Goal: Task Accomplishment & Management: Use online tool/utility

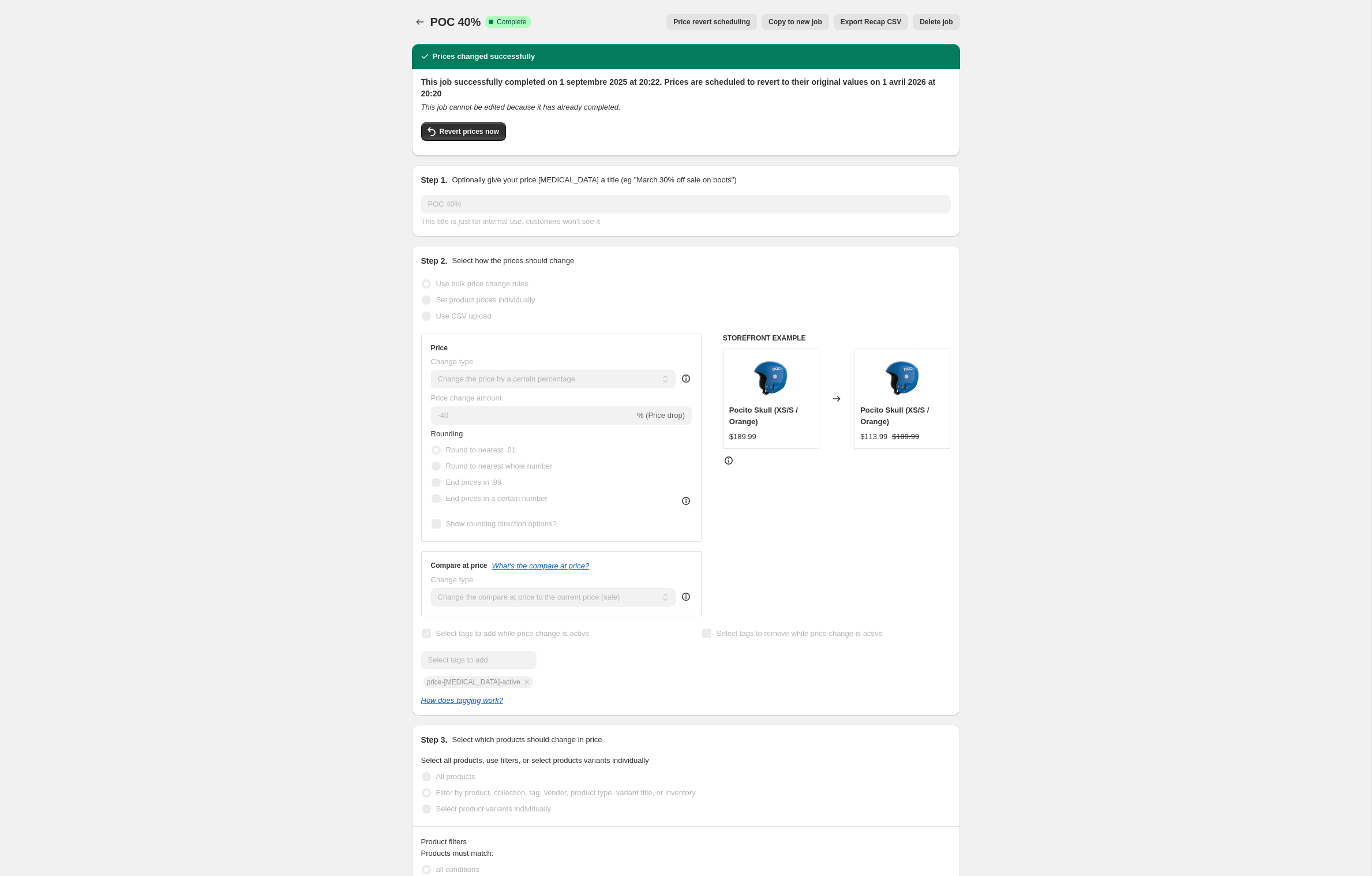
select select "percentage"
select select "vendor"
select select "product_type"
select select "inventory_quantity"
select select ">"
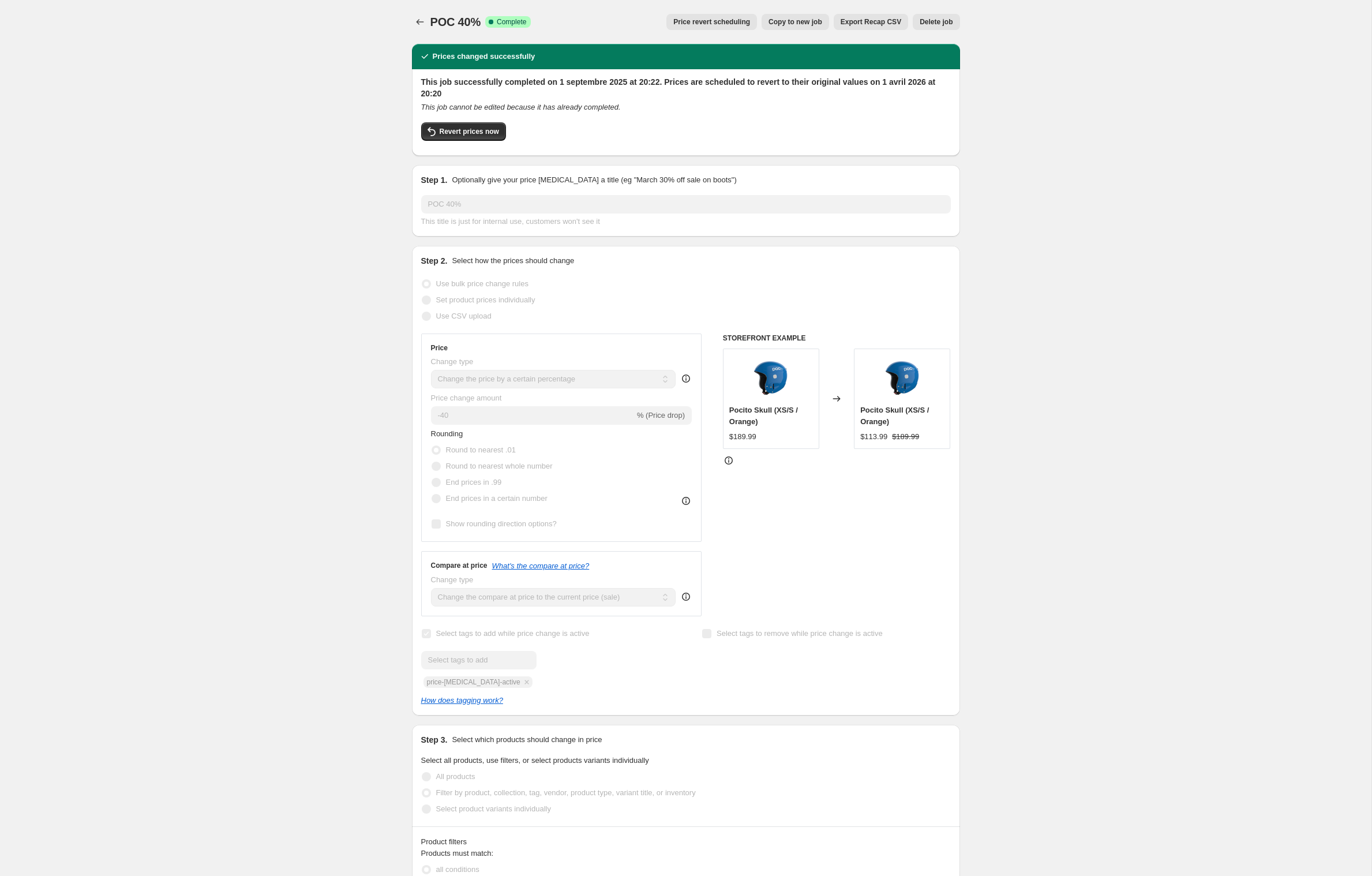
select select "not_equal"
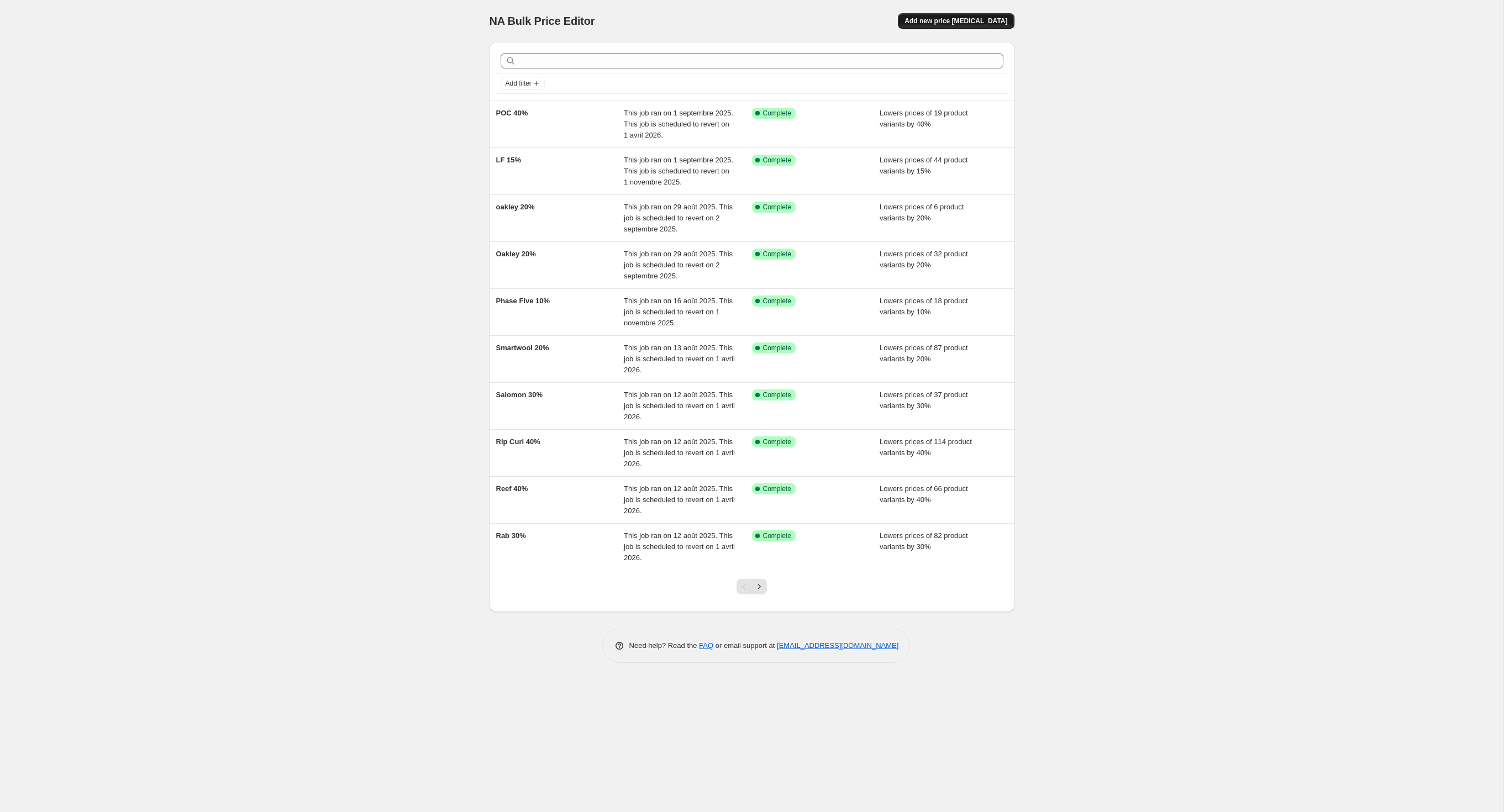
click at [982, 21] on span "Add new price [MEDICAL_DATA]" at bounding box center [955, 21] width 103 height 9
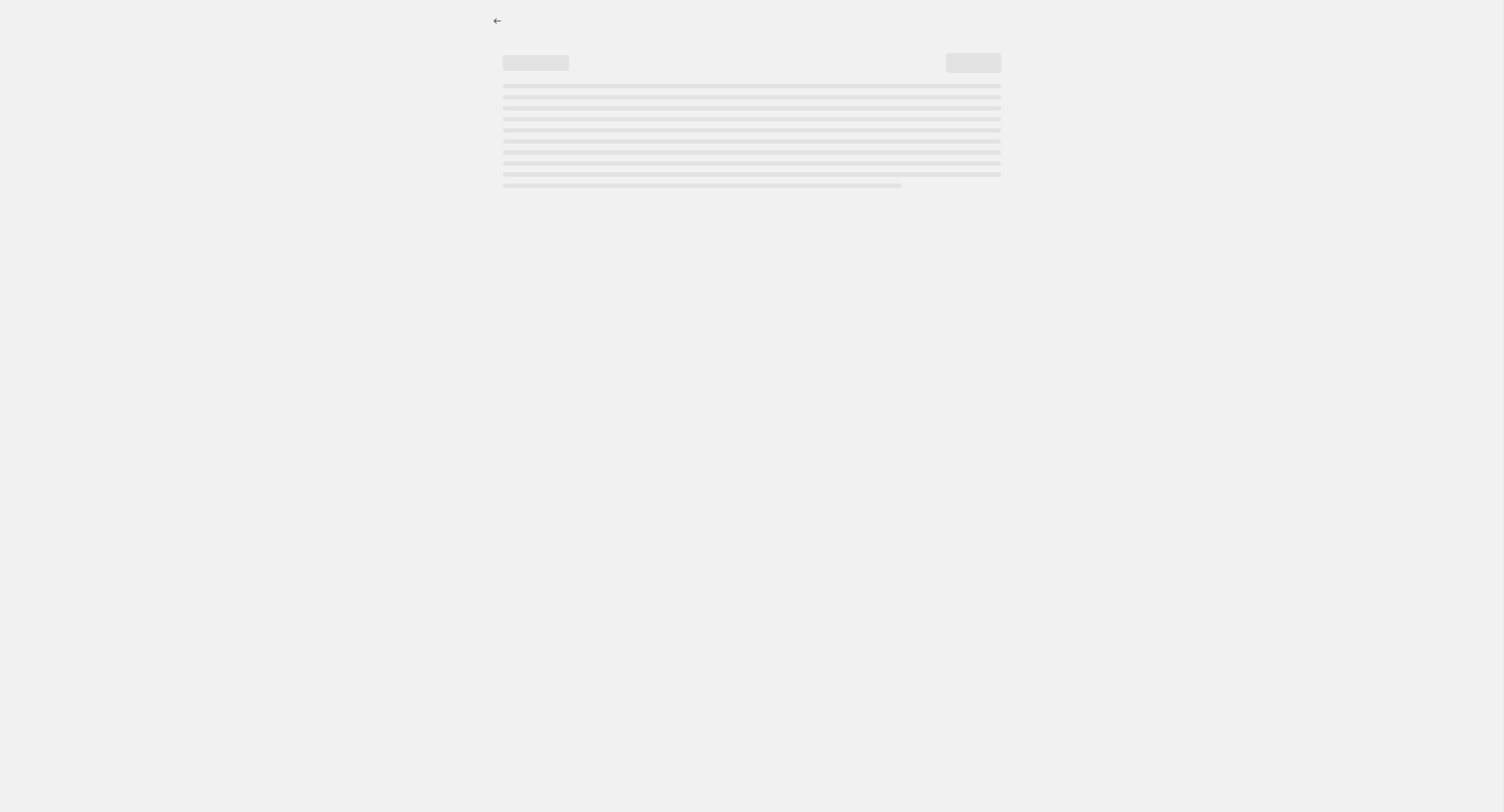
select select "percentage"
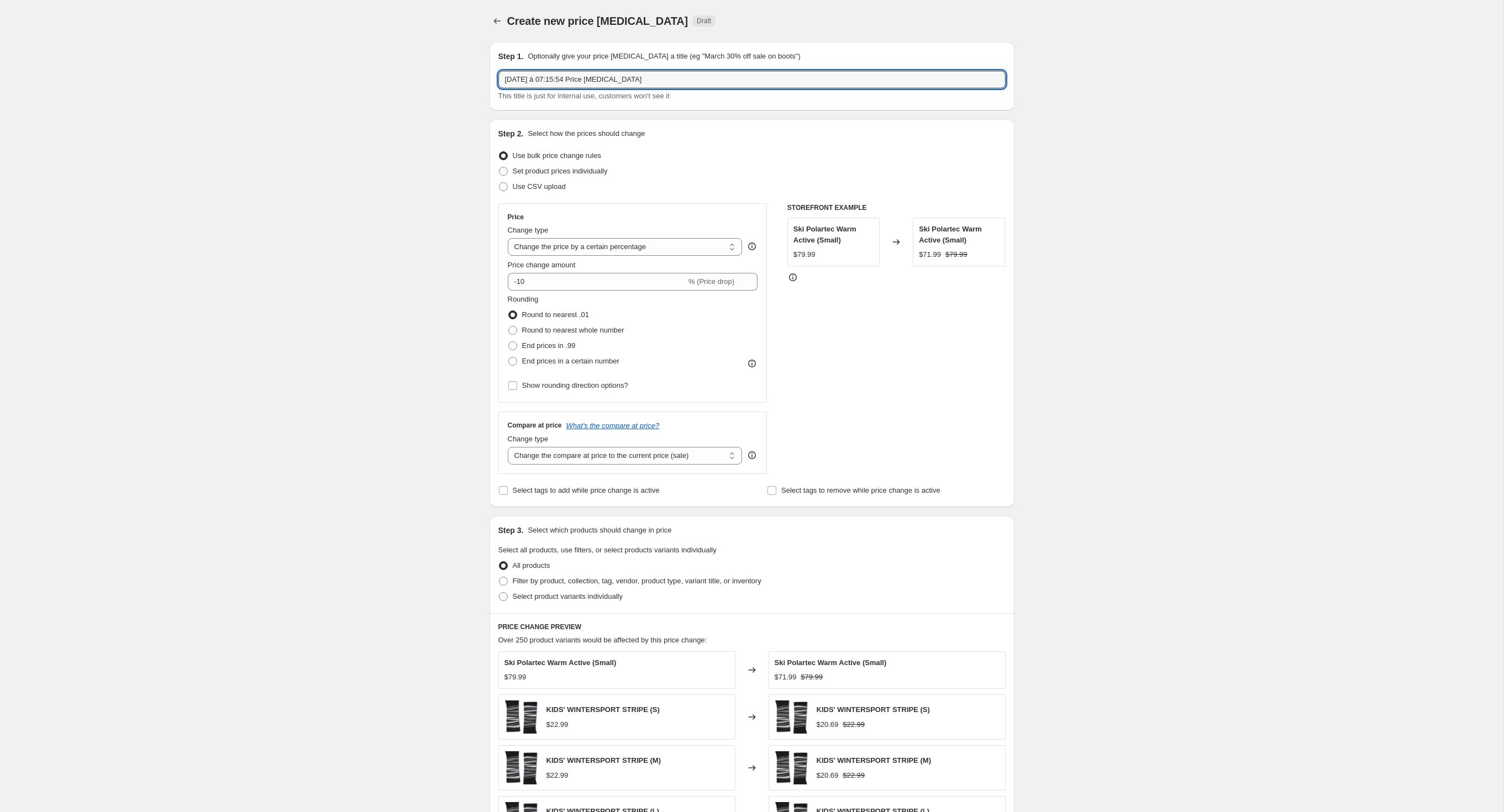
drag, startPoint x: 701, startPoint y: 90, endPoint x: 317, endPoint y: 62, distance: 385.0
click at [317, 62] on div "Create new price [MEDICAL_DATA]. This page is ready Create new price [MEDICAL_D…" at bounding box center [751, 548] width 1503 height 1097
type input "[PERSON_NAME] 40%"
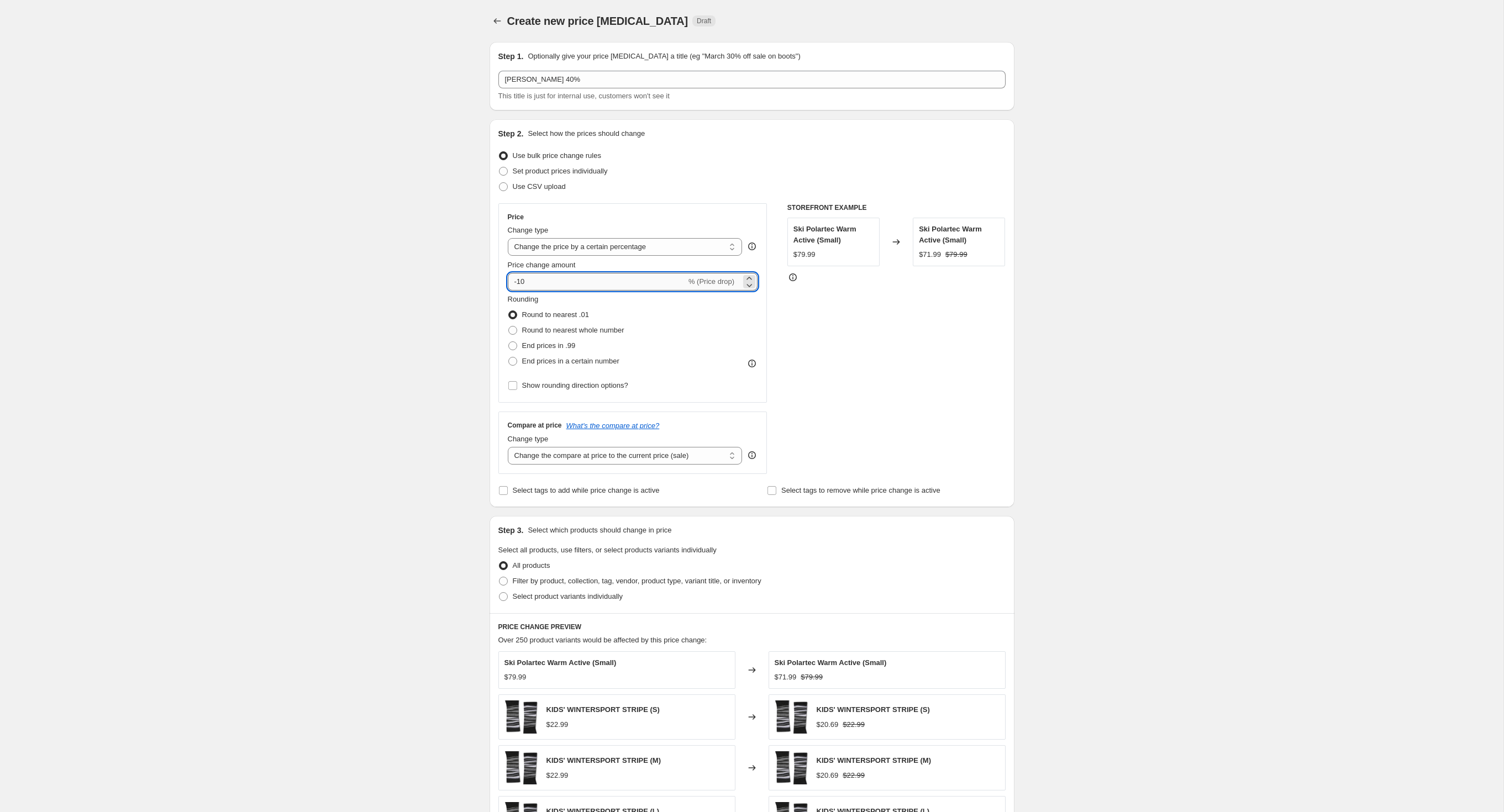
click at [517, 290] on input "-10" at bounding box center [597, 282] width 179 height 18
type input "-1"
type input "-40"
click at [379, 343] on div "Create new price [MEDICAL_DATA]. This page is ready Create new price [MEDICAL_D…" at bounding box center [751, 548] width 1503 height 1097
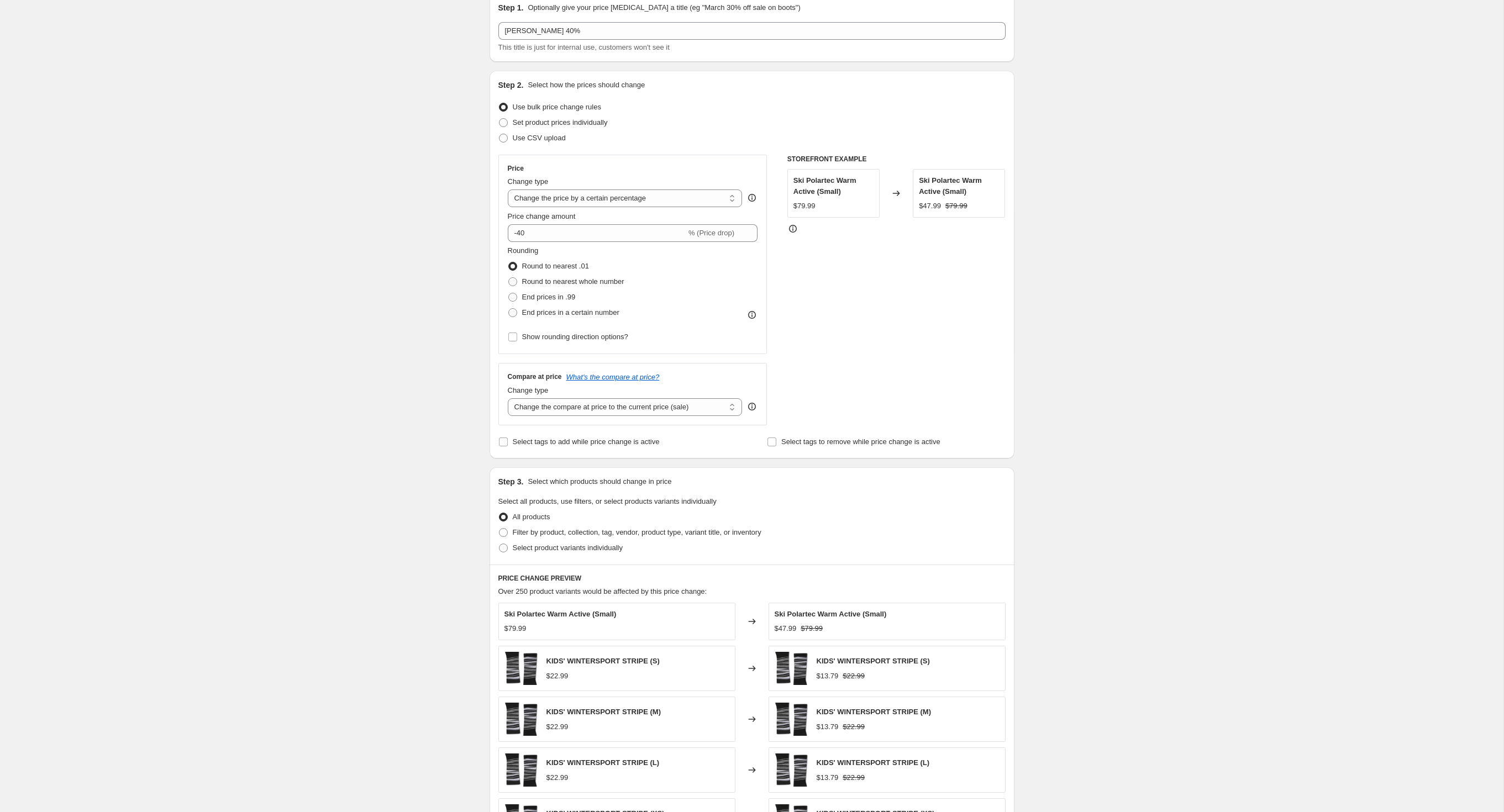
scroll to position [56, 0]
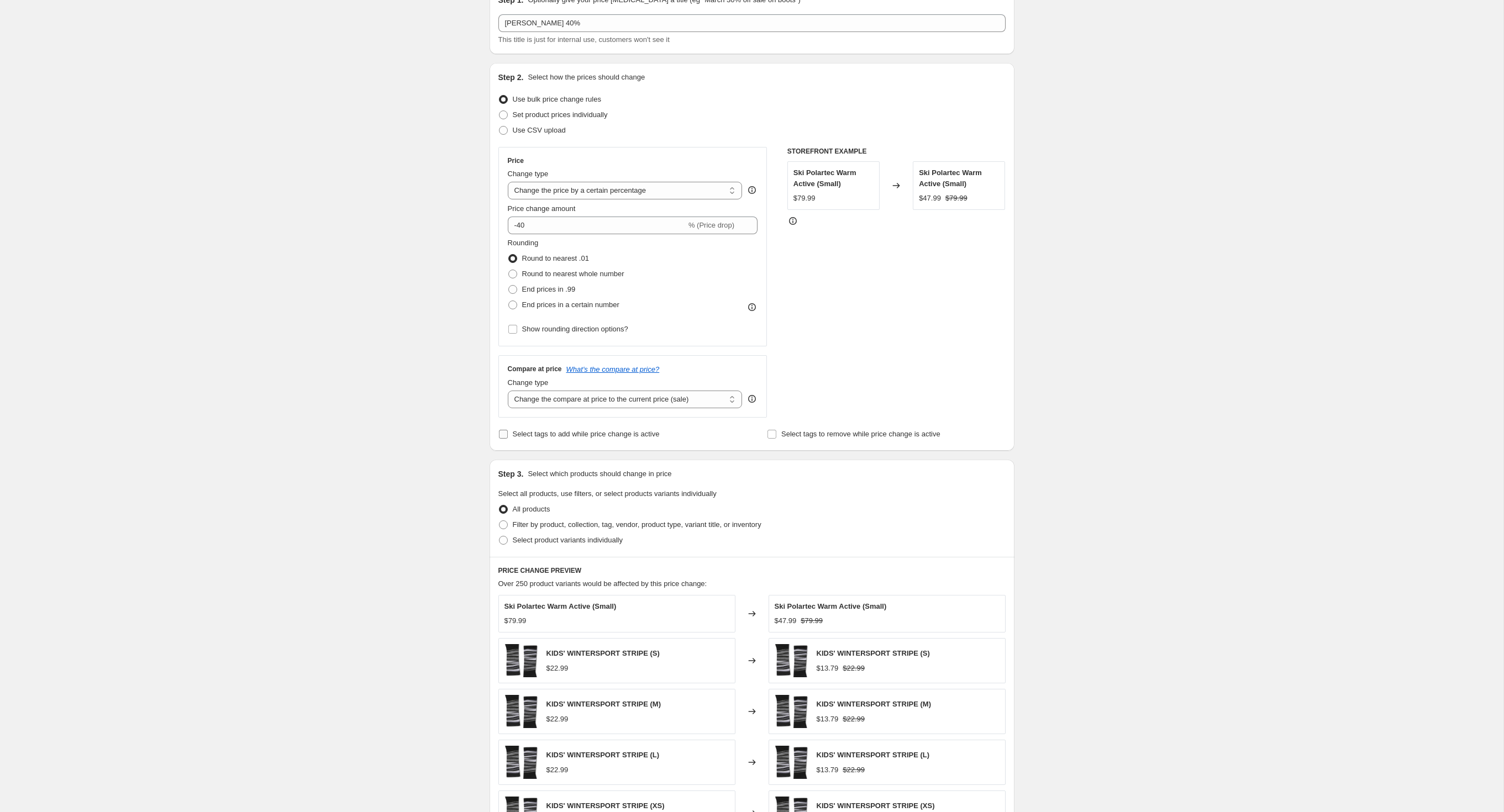
click at [499, 439] on input "Select tags to add while price change is active" at bounding box center [503, 434] width 9 height 9
checkbox input "true"
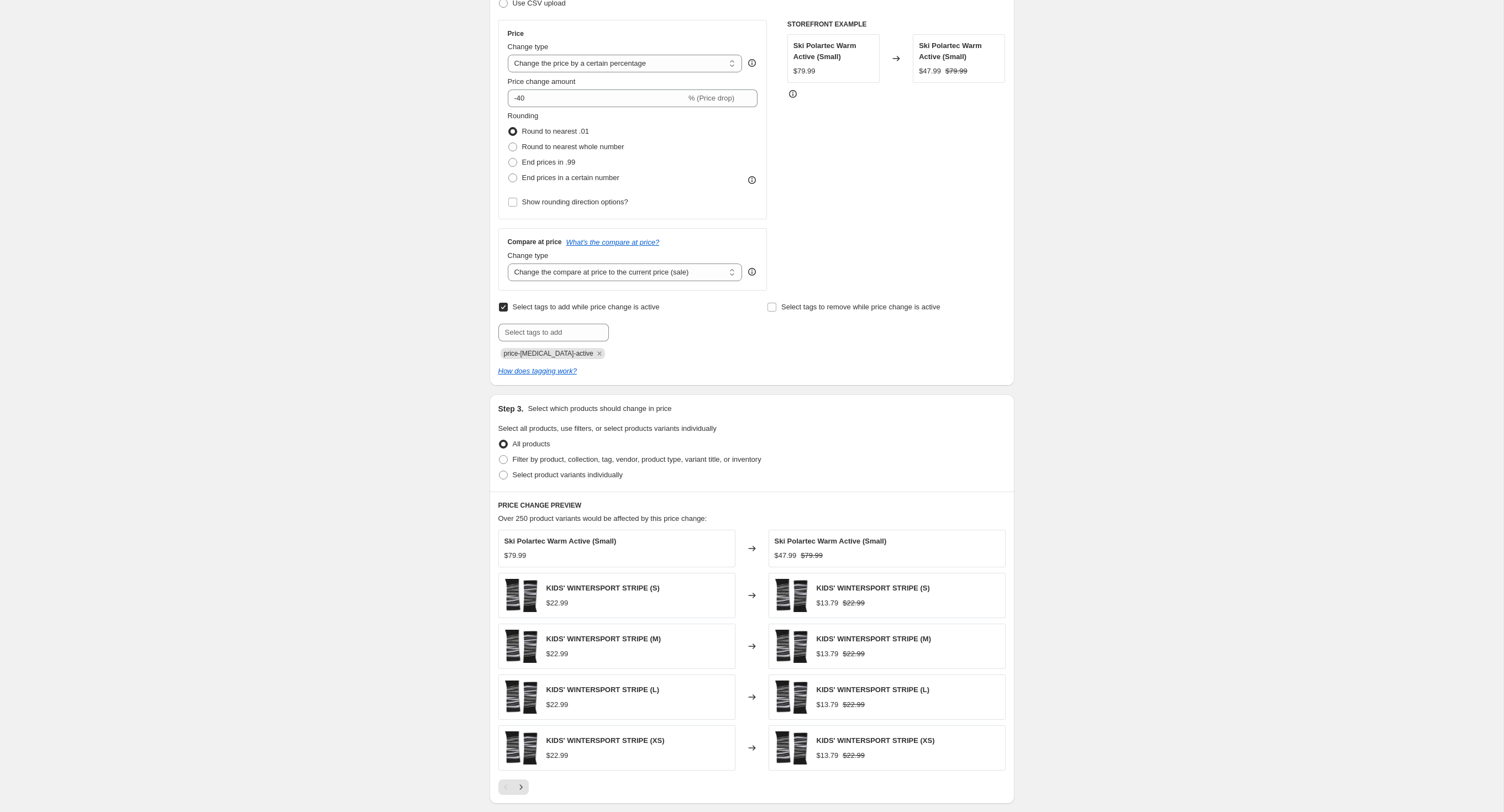
scroll to position [231, 0]
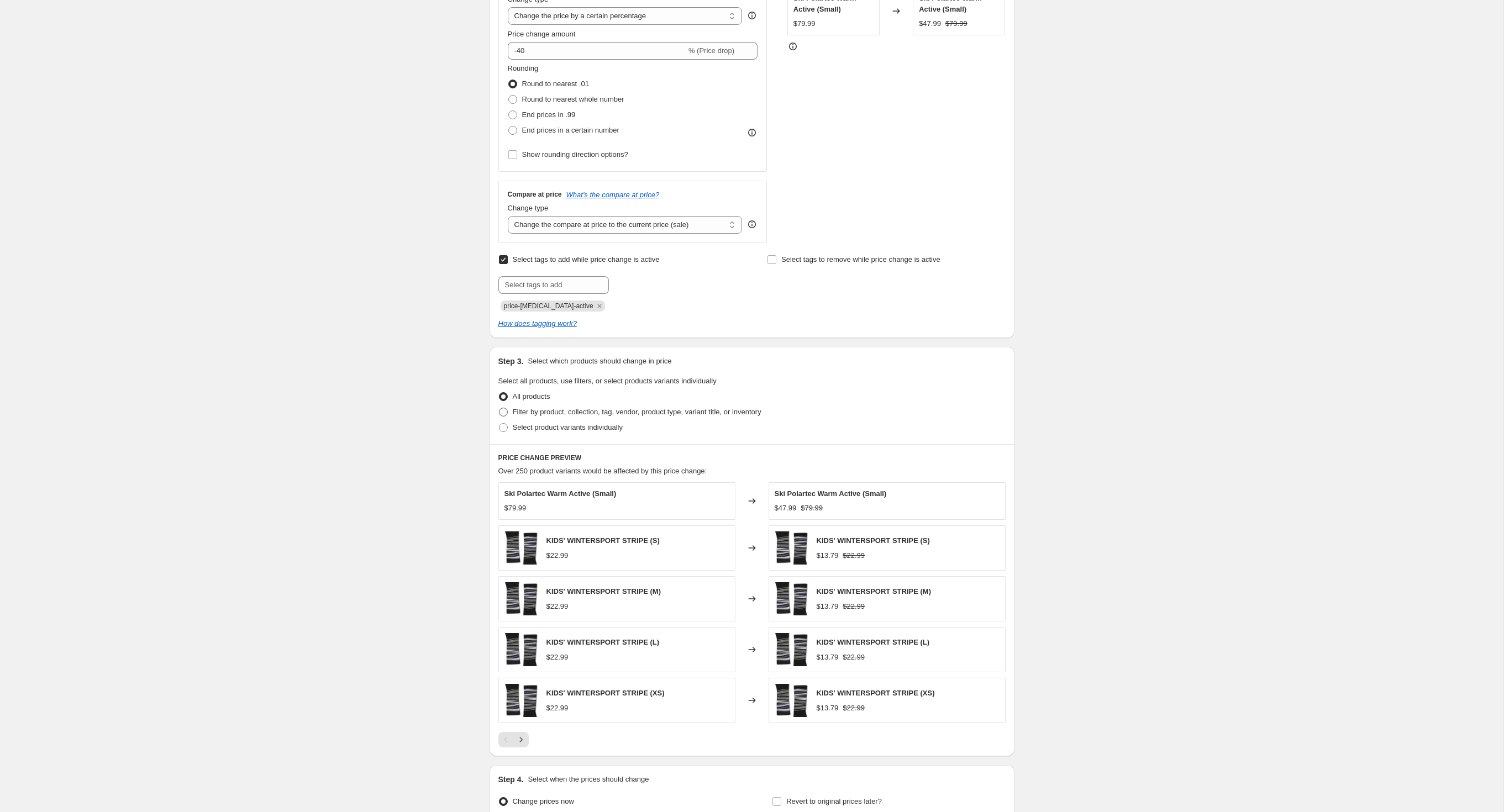
click at [499, 417] on span at bounding box center [503, 412] width 9 height 9
click at [499, 409] on input "Filter by product, collection, tag, vendor, product type, variant title, or inv…" at bounding box center [499, 408] width 1 height 1
radio input "true"
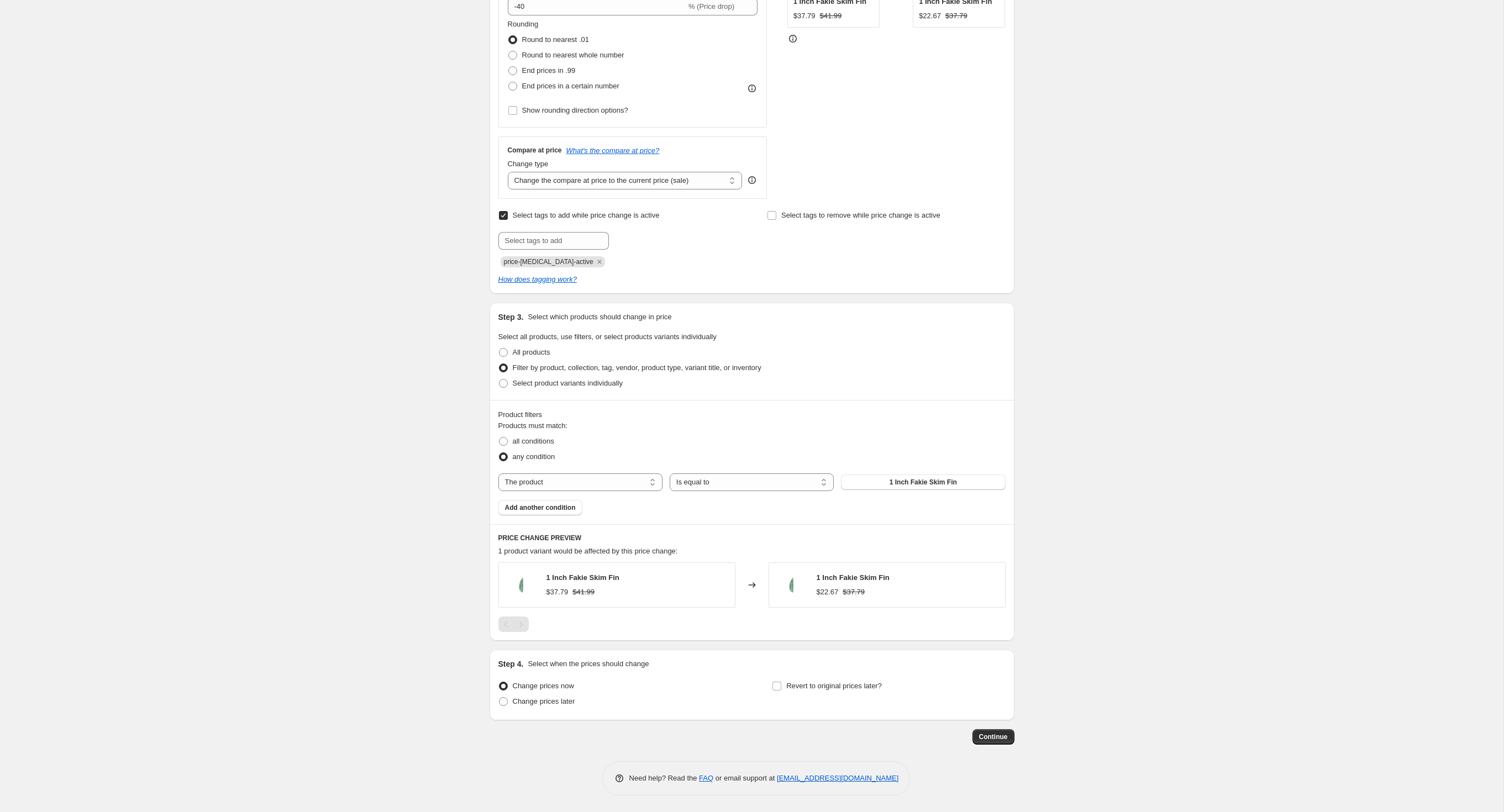
scroll to position [364, 0]
click at [498, 436] on span at bounding box center [503, 441] width 10 height 10
click at [499, 437] on input "all conditions" at bounding box center [499, 437] width 1 height 1
radio input "true"
select select "vendor"
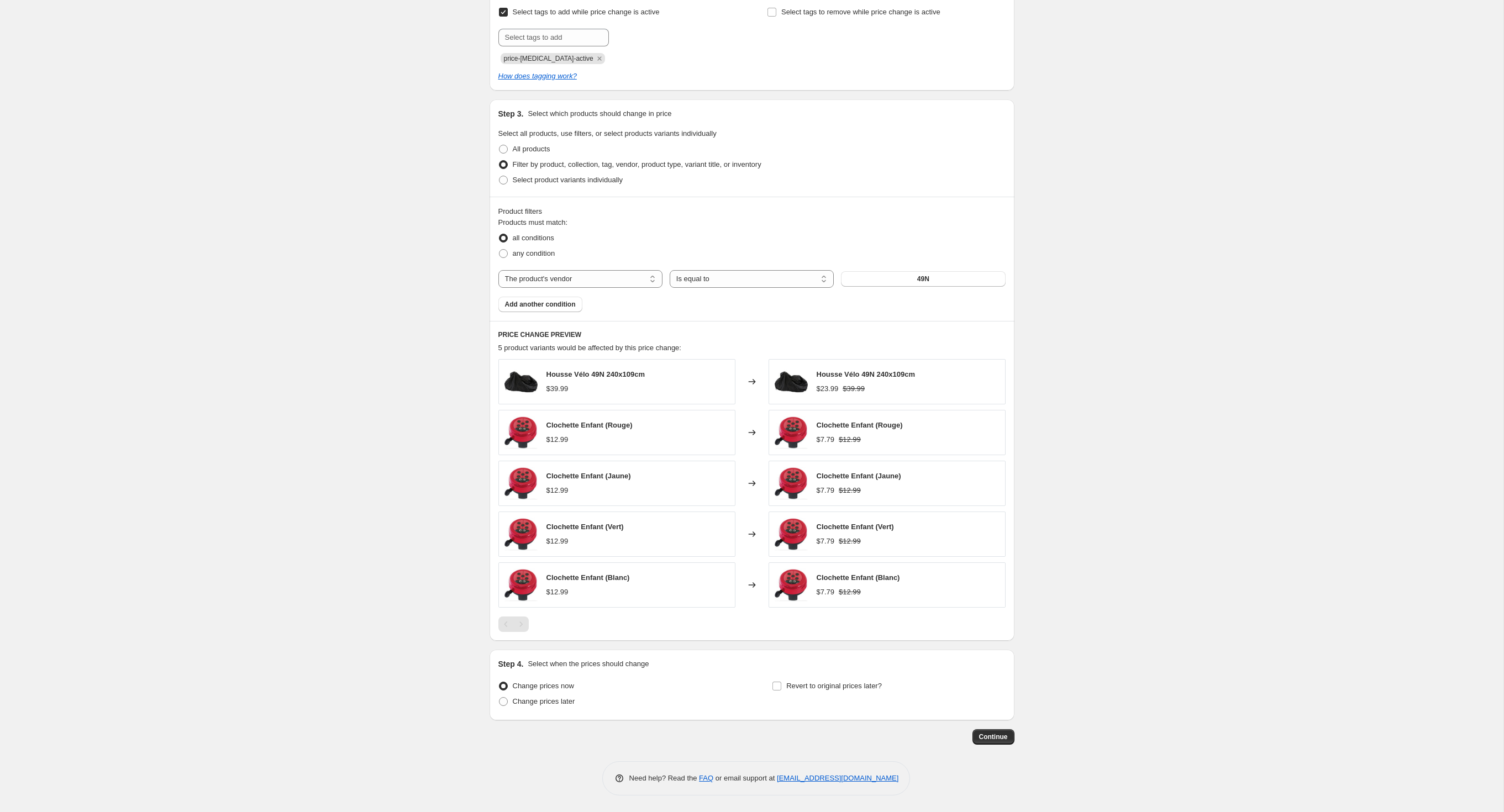
scroll to position [563, 0]
click at [912, 272] on button "49N" at bounding box center [923, 279] width 164 height 16
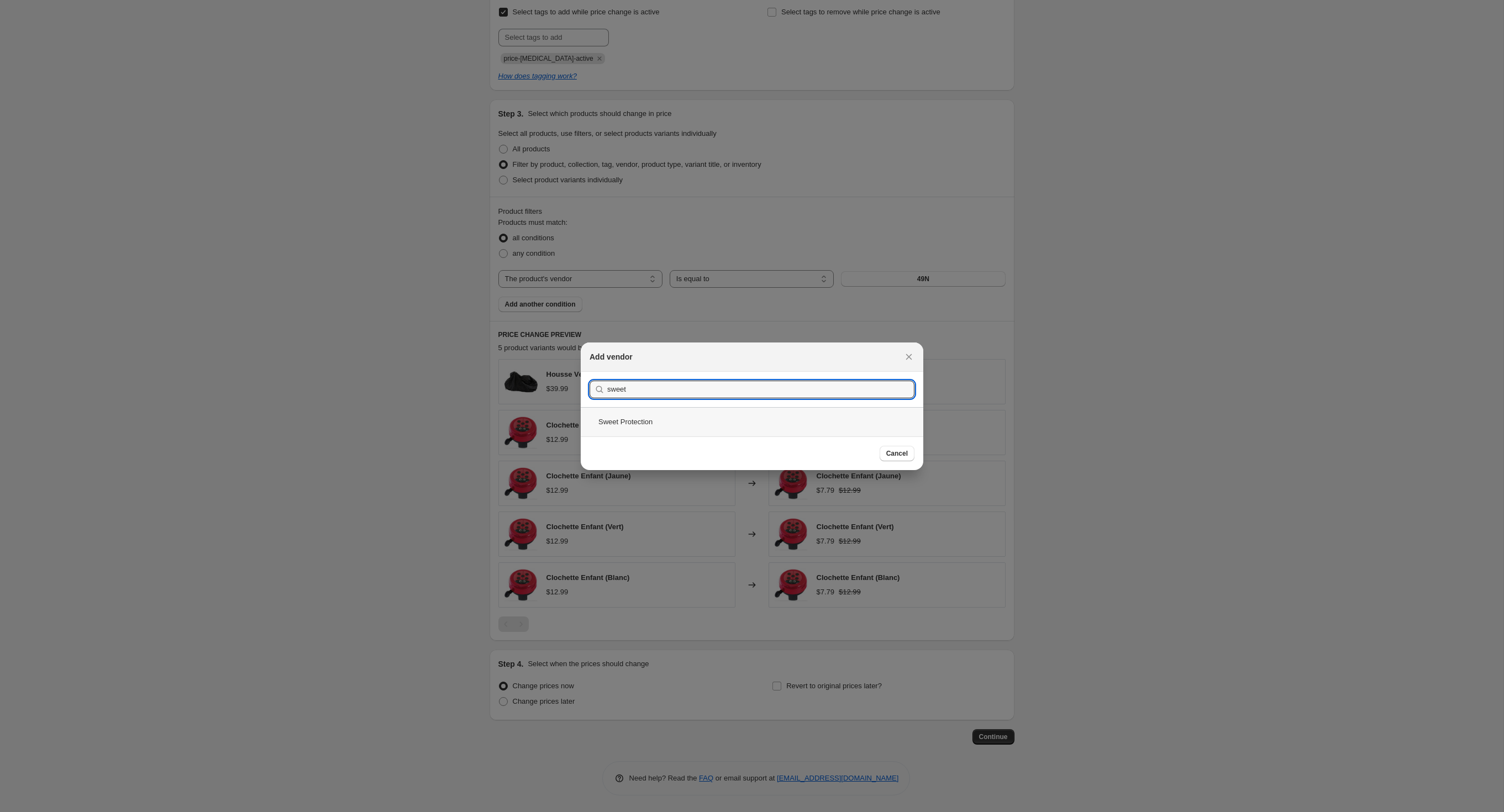
type input "sweet"
click at [609, 421] on div "Sweet Protection" at bounding box center [752, 422] width 343 height 29
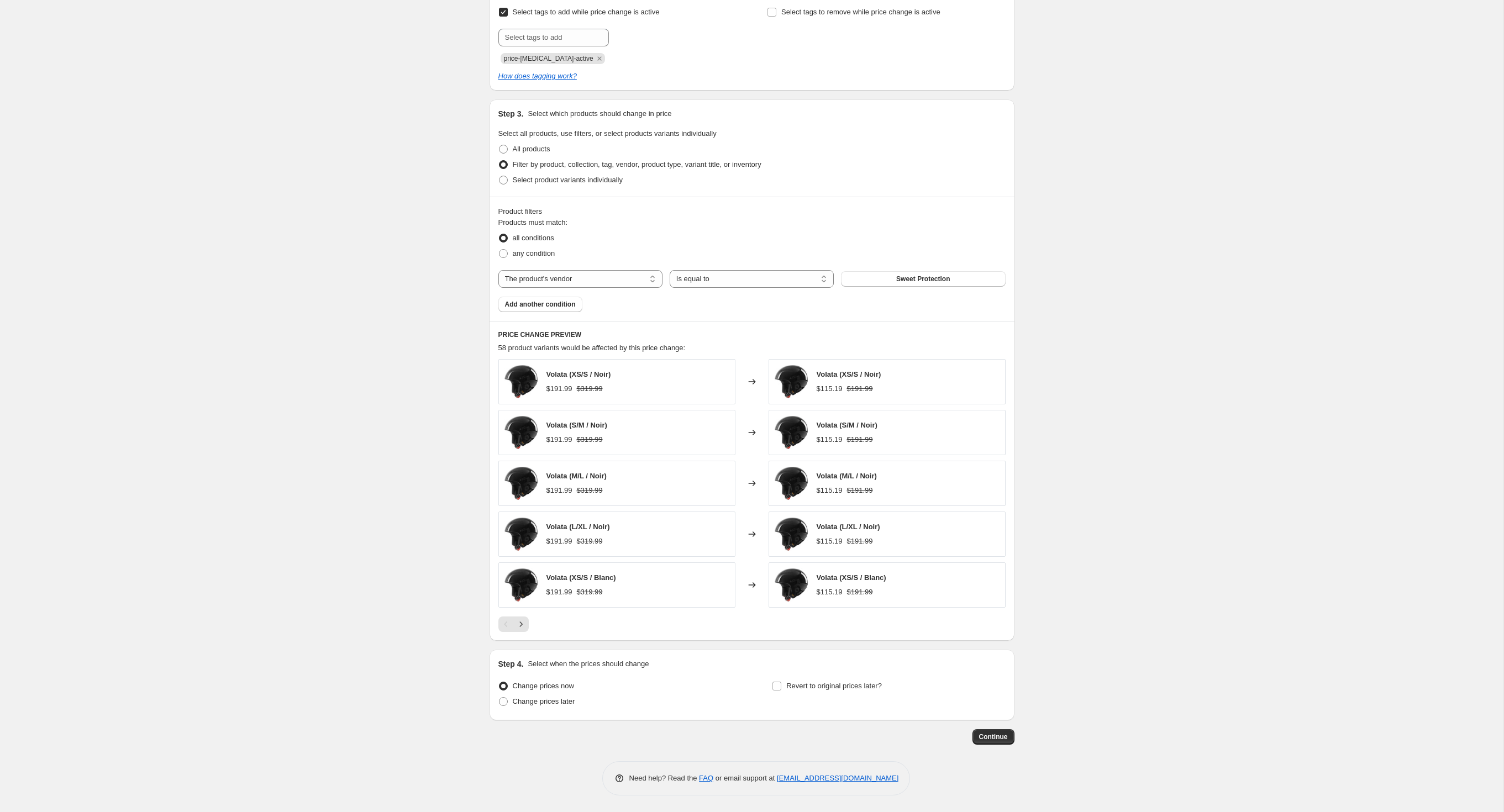
scroll to position [577, 0]
click at [548, 300] on span "Add another condition" at bounding box center [540, 304] width 71 height 9
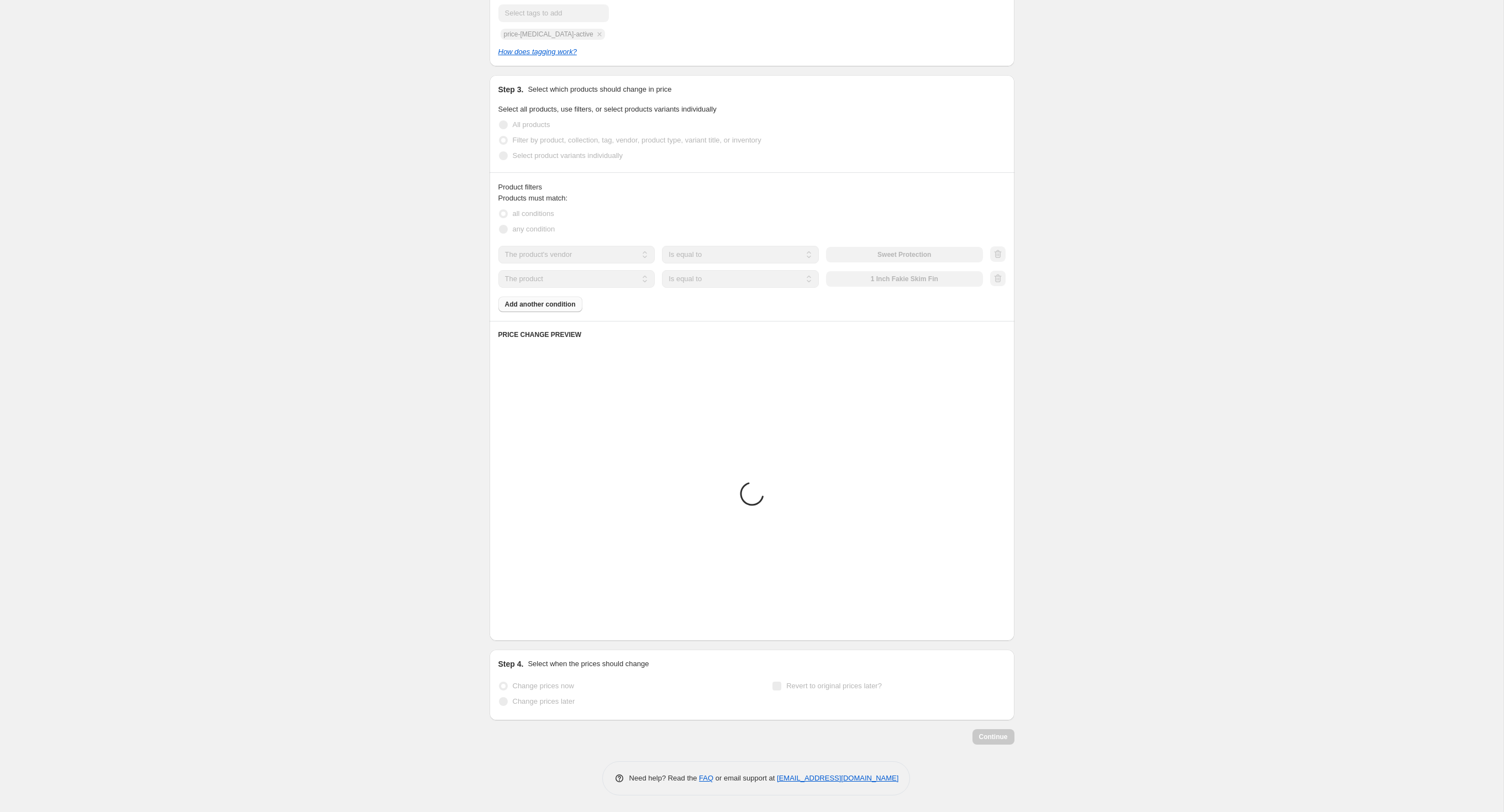
scroll to position [330, 0]
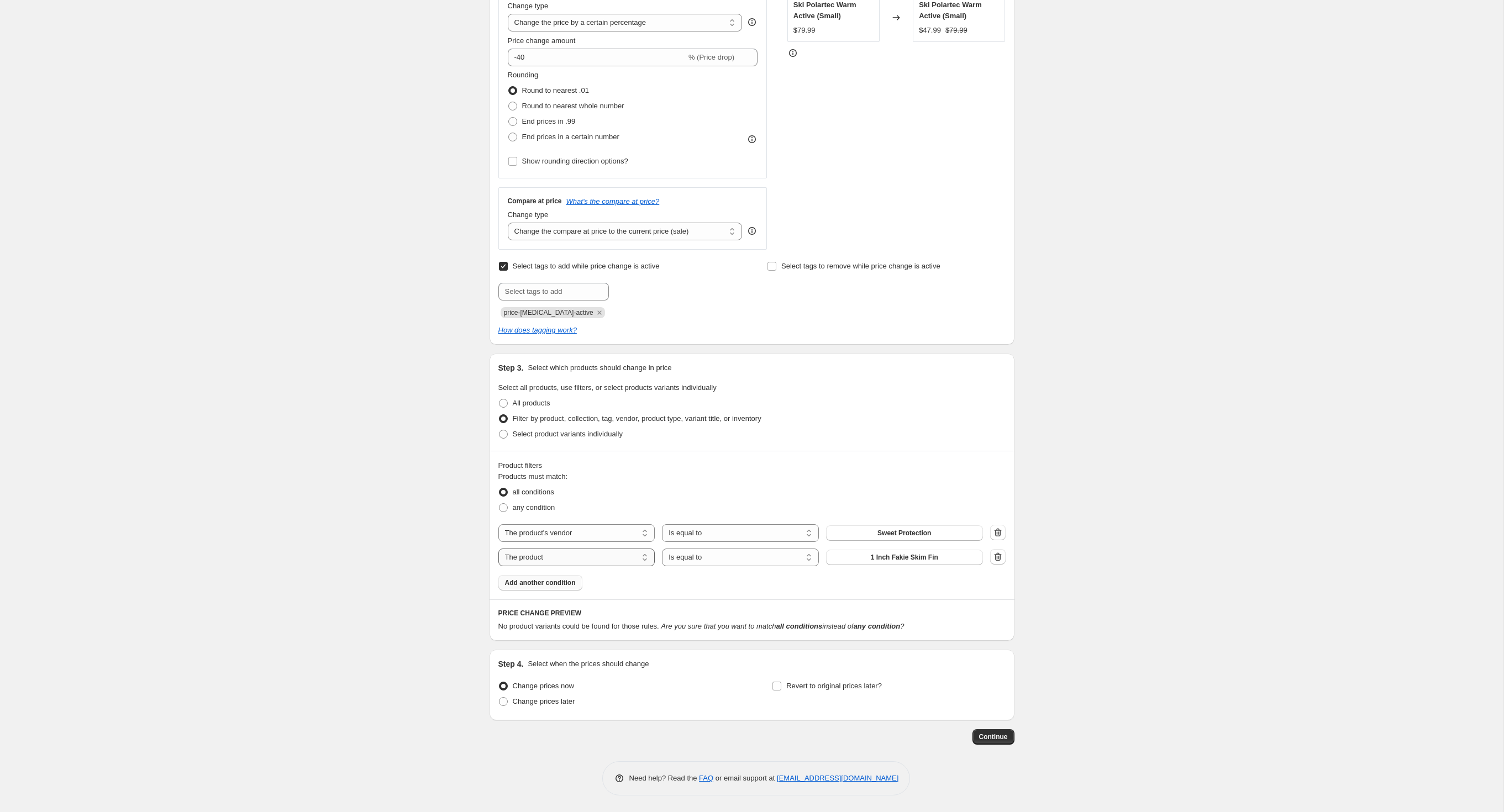
select select "product_type"
click at [888, 550] on button "14-15" at bounding box center [904, 558] width 157 height 16
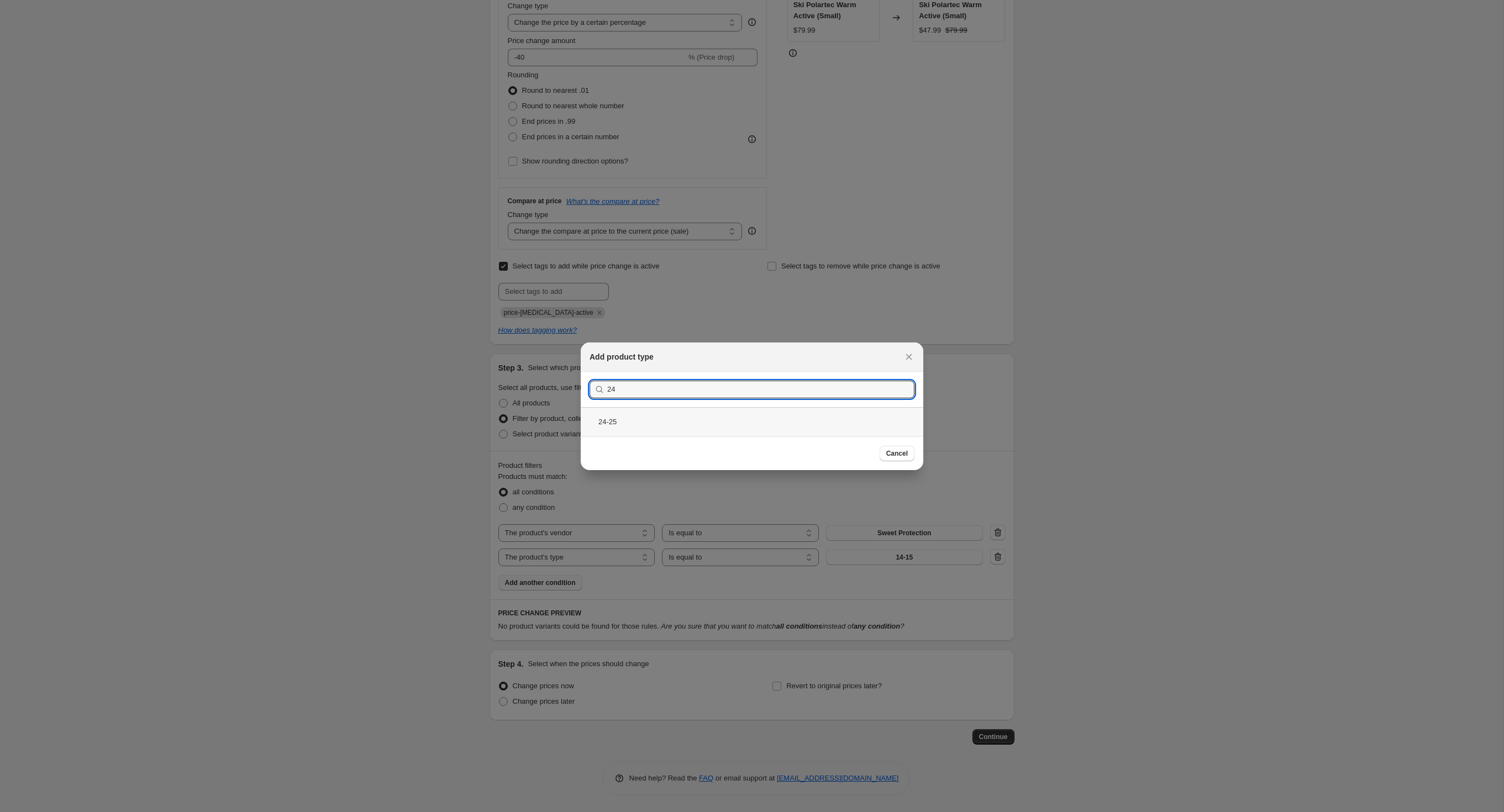
type input "24"
click at [599, 429] on div "24-25" at bounding box center [752, 422] width 343 height 29
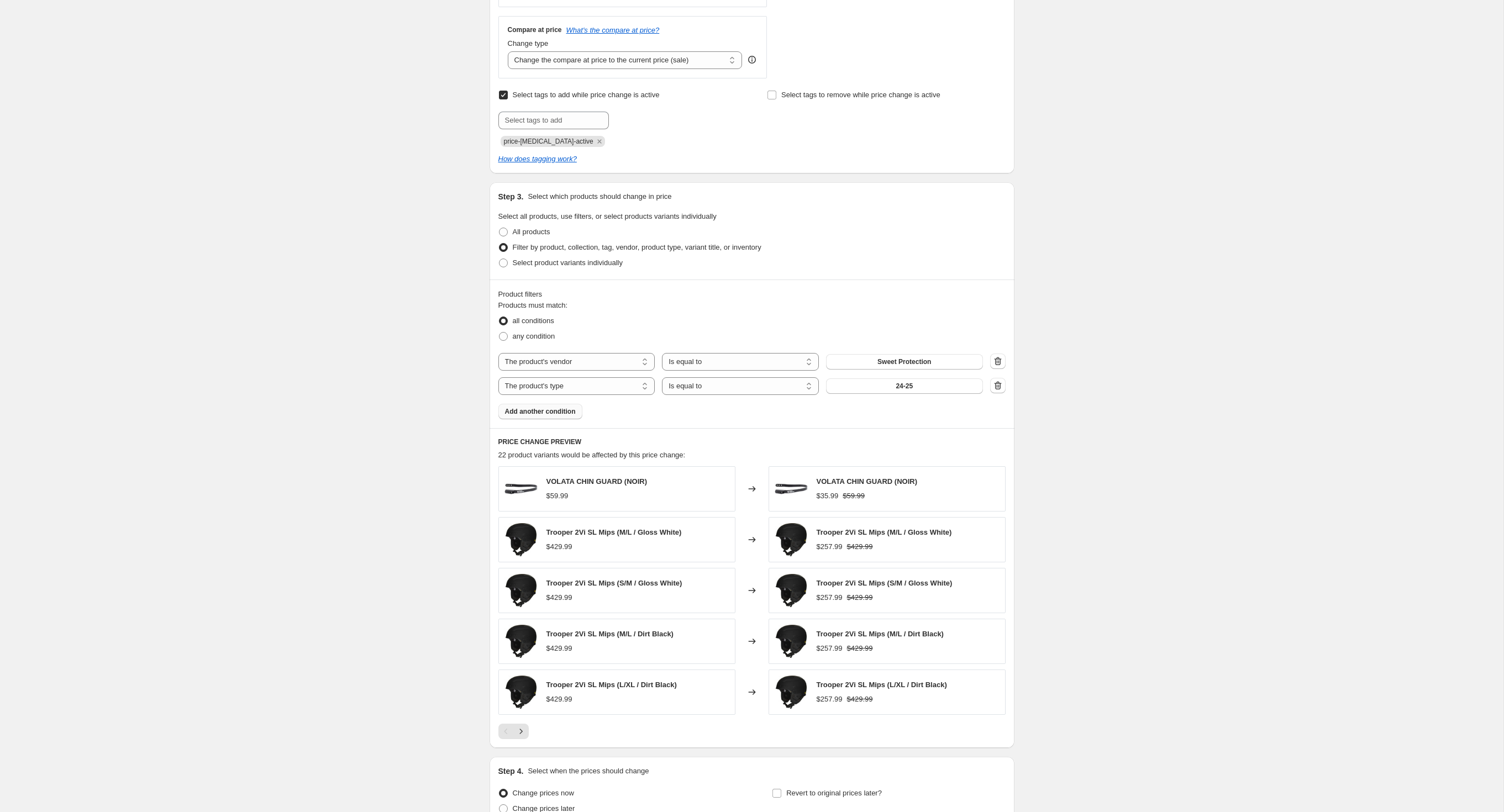
scroll to position [426, 0]
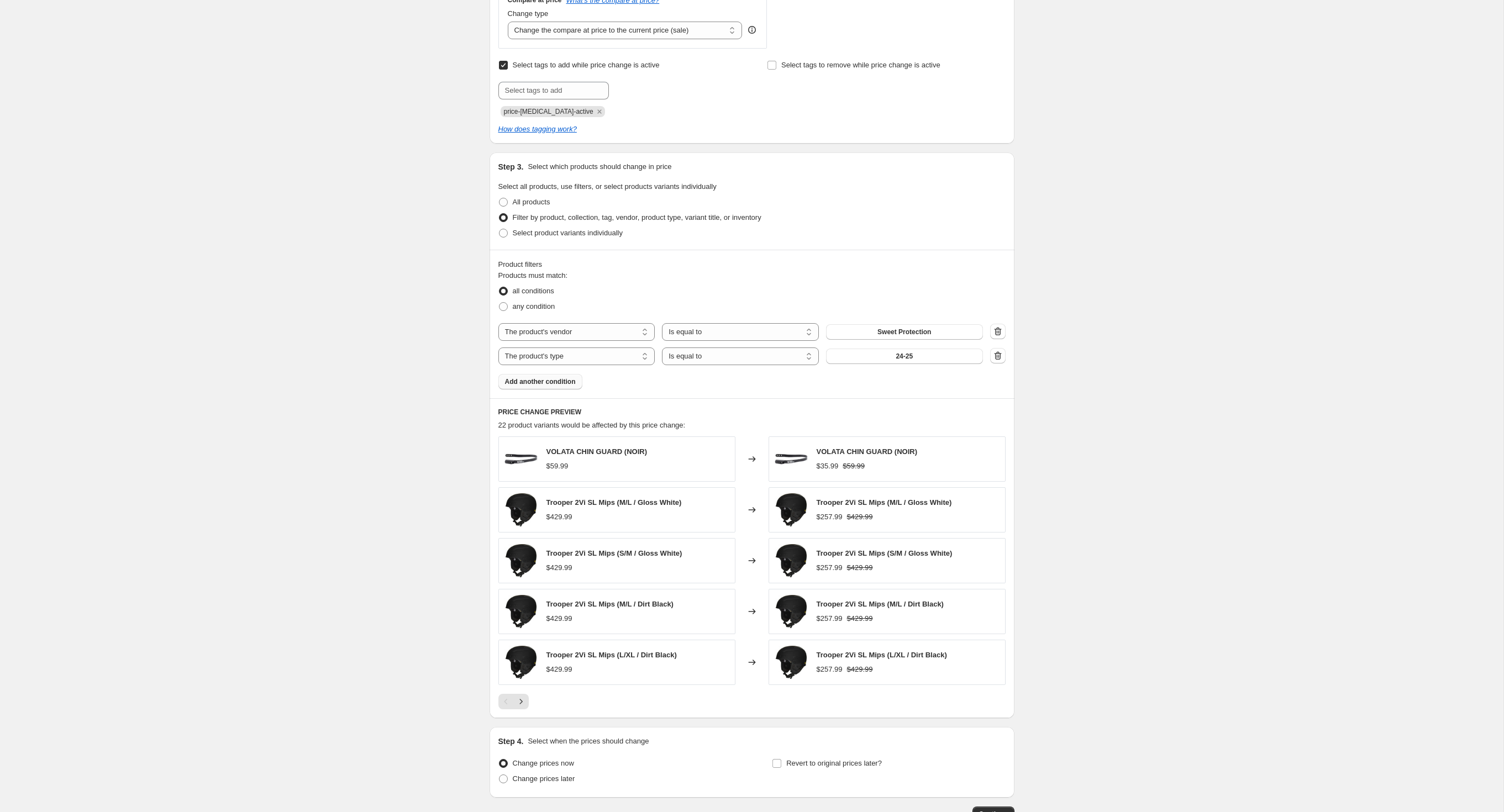
click at [548, 386] on span "Add another condition" at bounding box center [540, 382] width 71 height 9
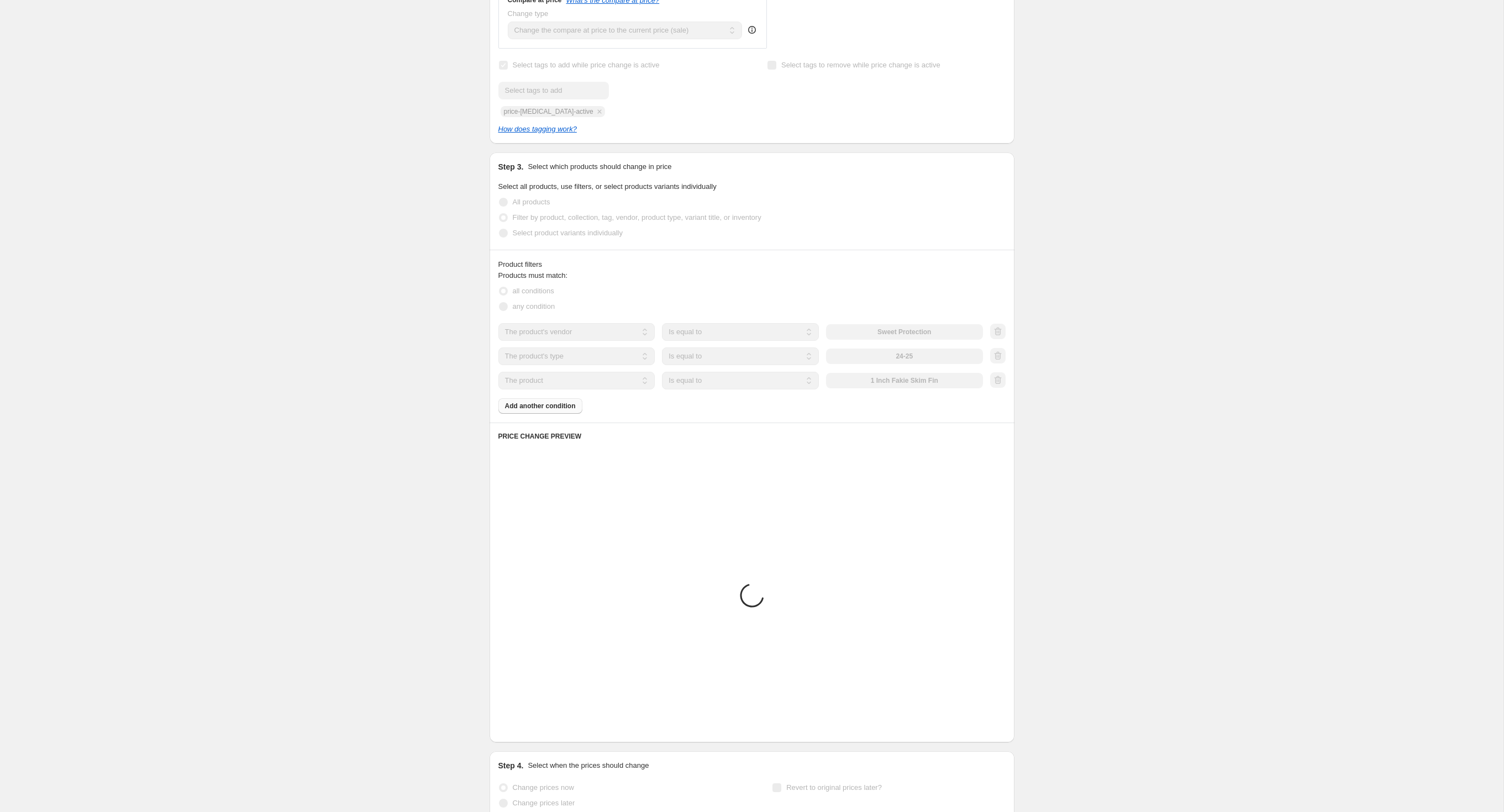
scroll to position [356, 0]
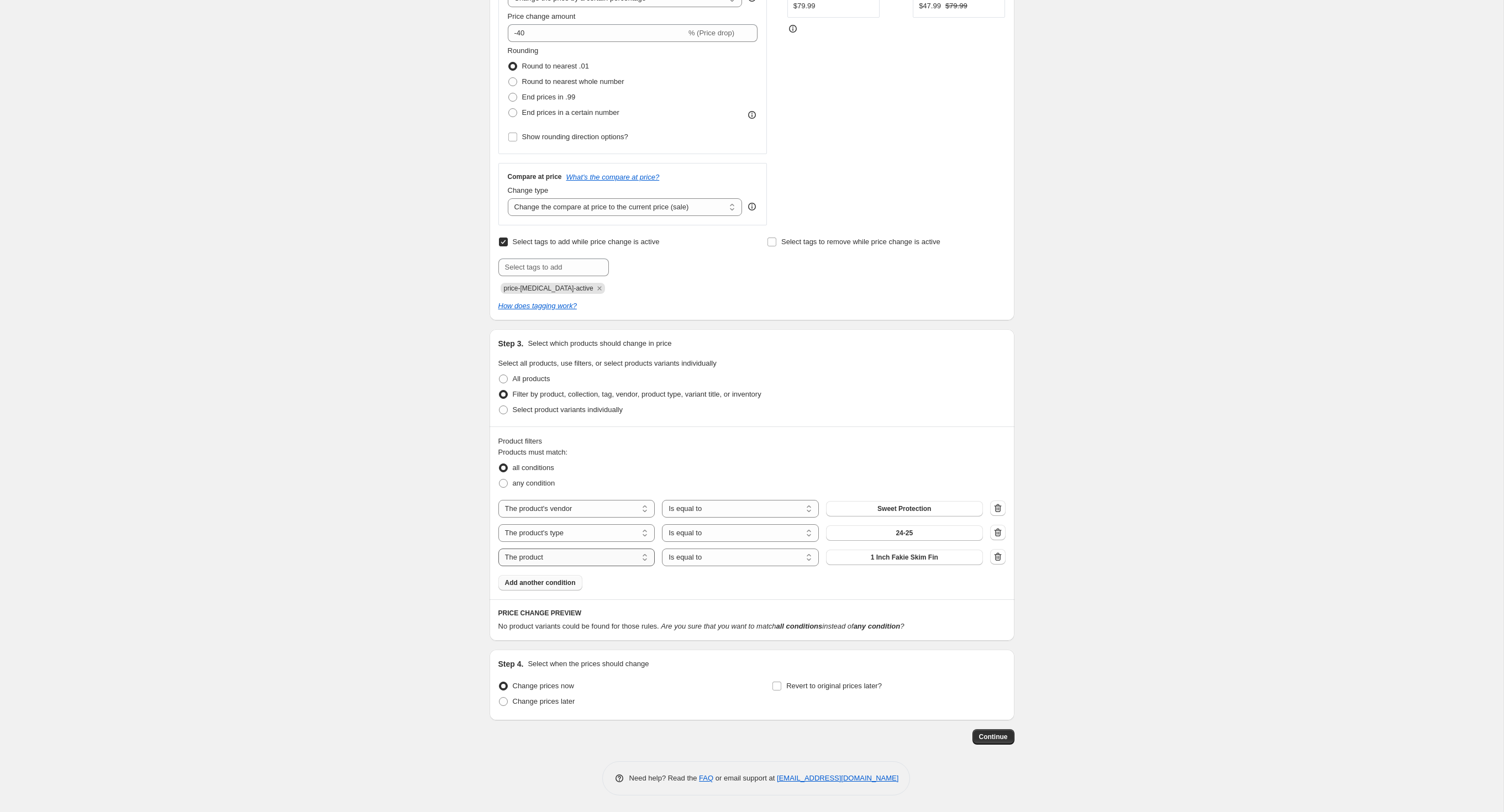
select select "inventory_quantity"
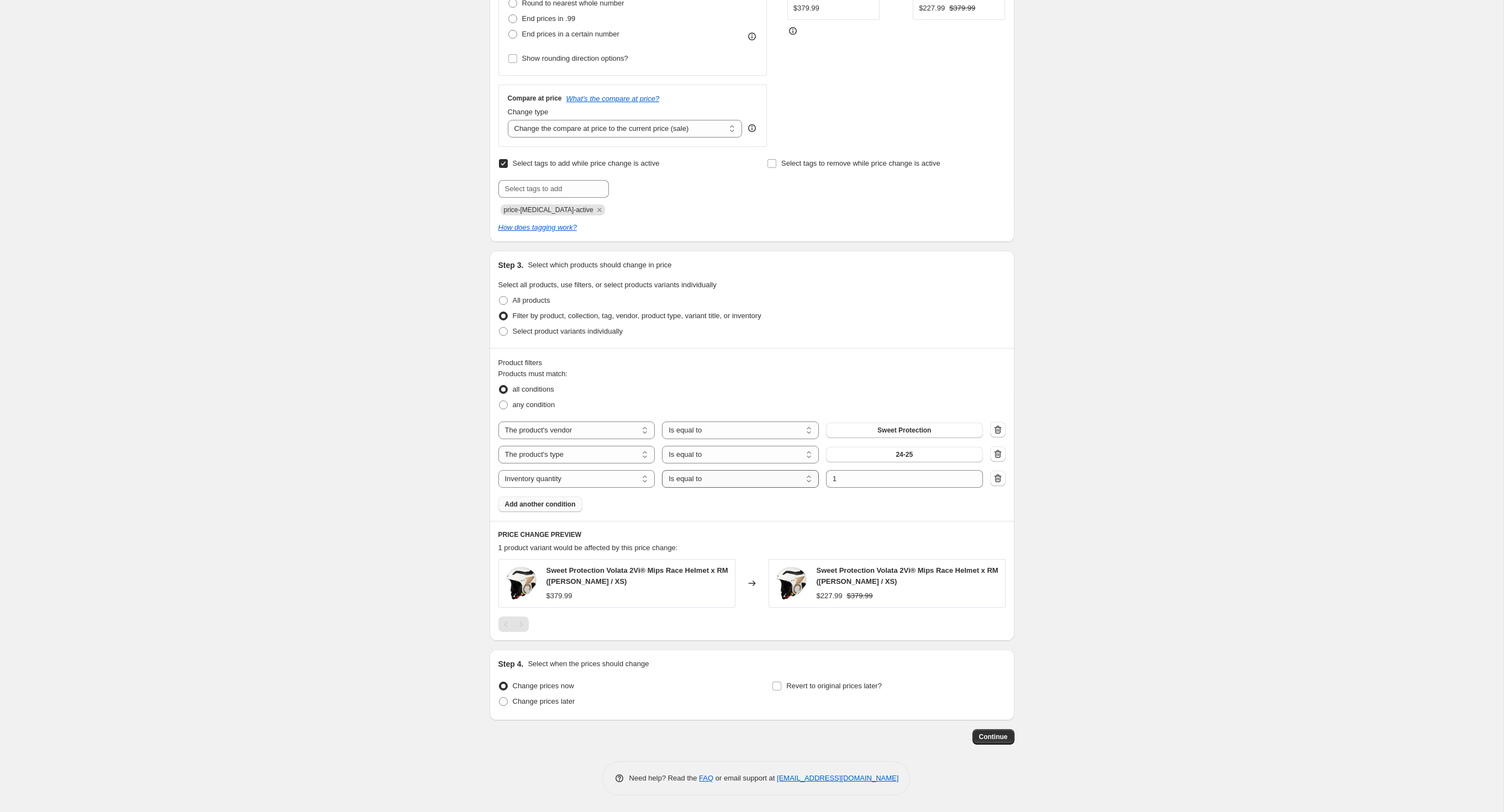
select select ">"
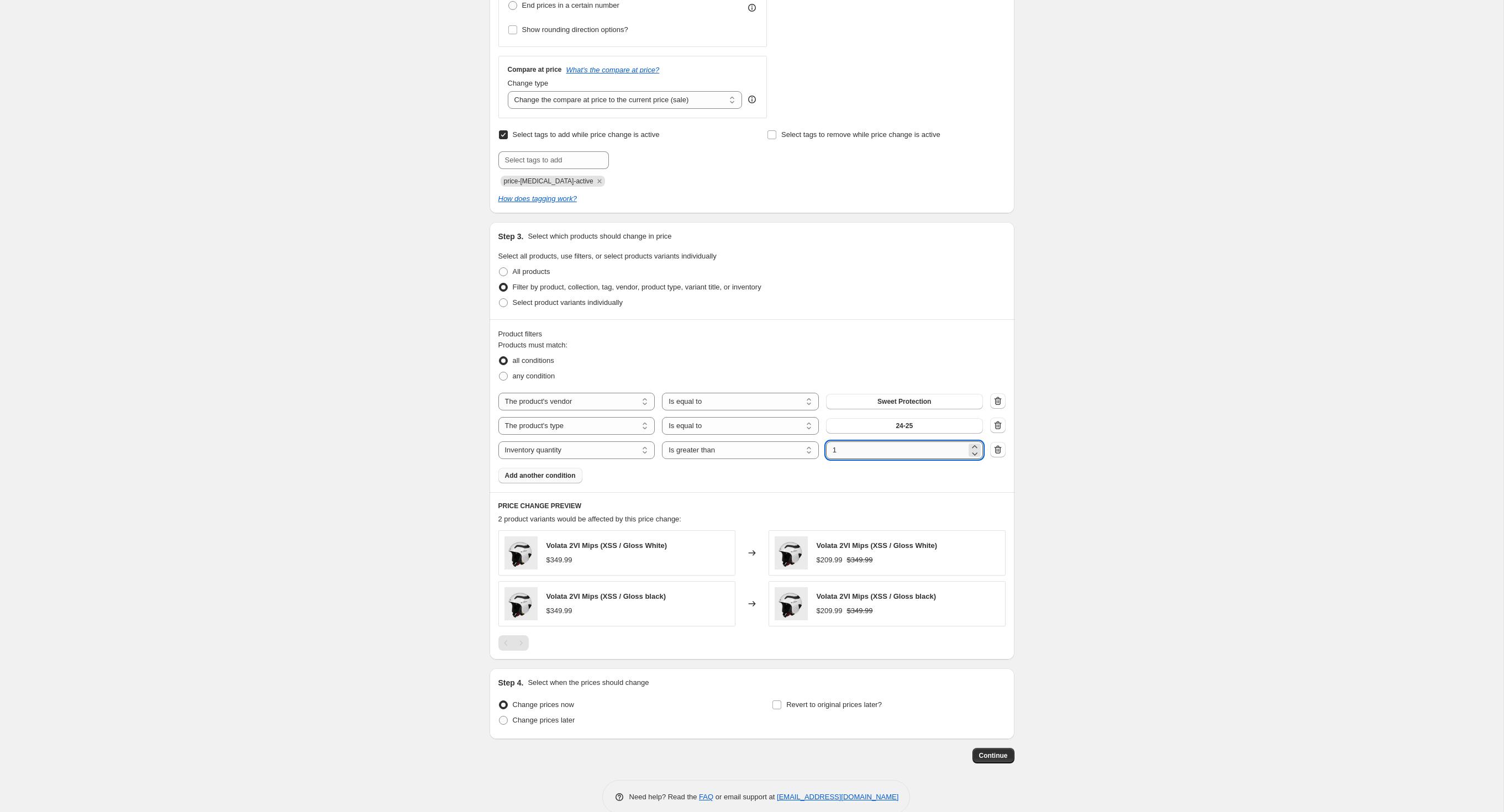
click at [909, 459] on input "1" at bounding box center [896, 450] width 140 height 18
type input "0"
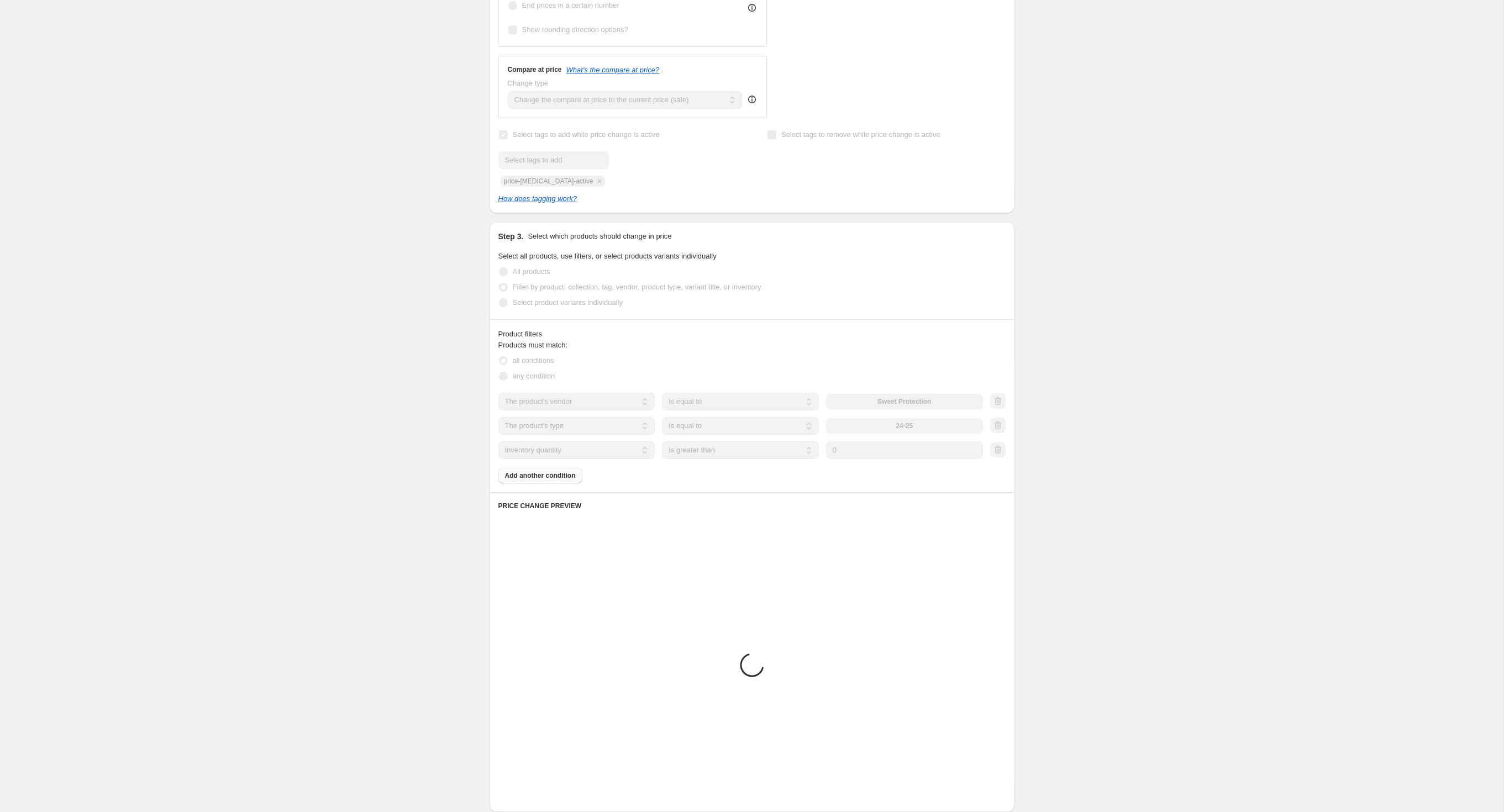
click at [408, 441] on div "Create new price [MEDICAL_DATA]. This page is ready Create new price [MEDICAL_D…" at bounding box center [751, 313] width 1503 height 1339
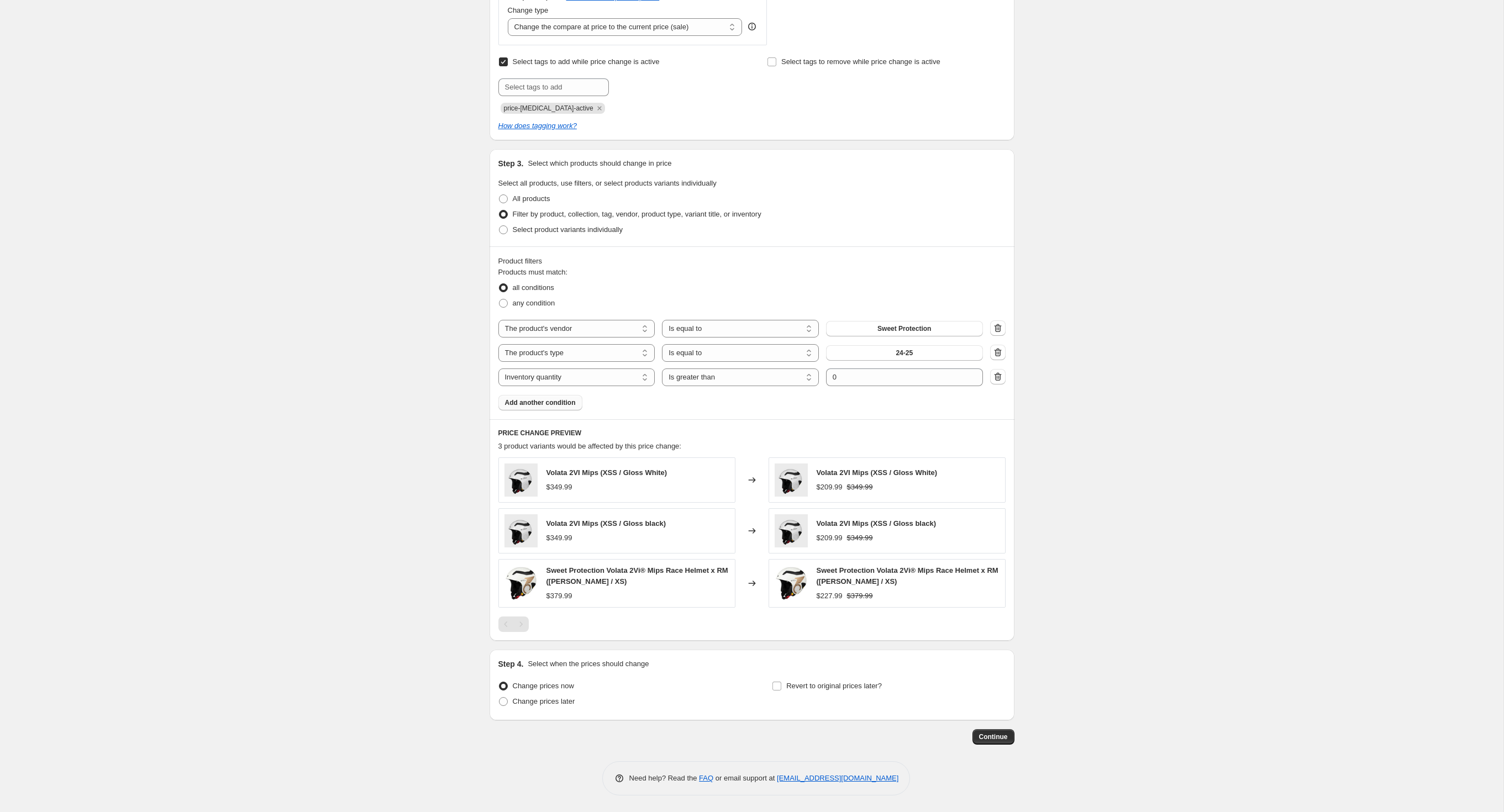
scroll to position [534, 0]
click at [781, 682] on input "Revert to original prices later?" at bounding box center [777, 686] width 9 height 9
checkbox input "true"
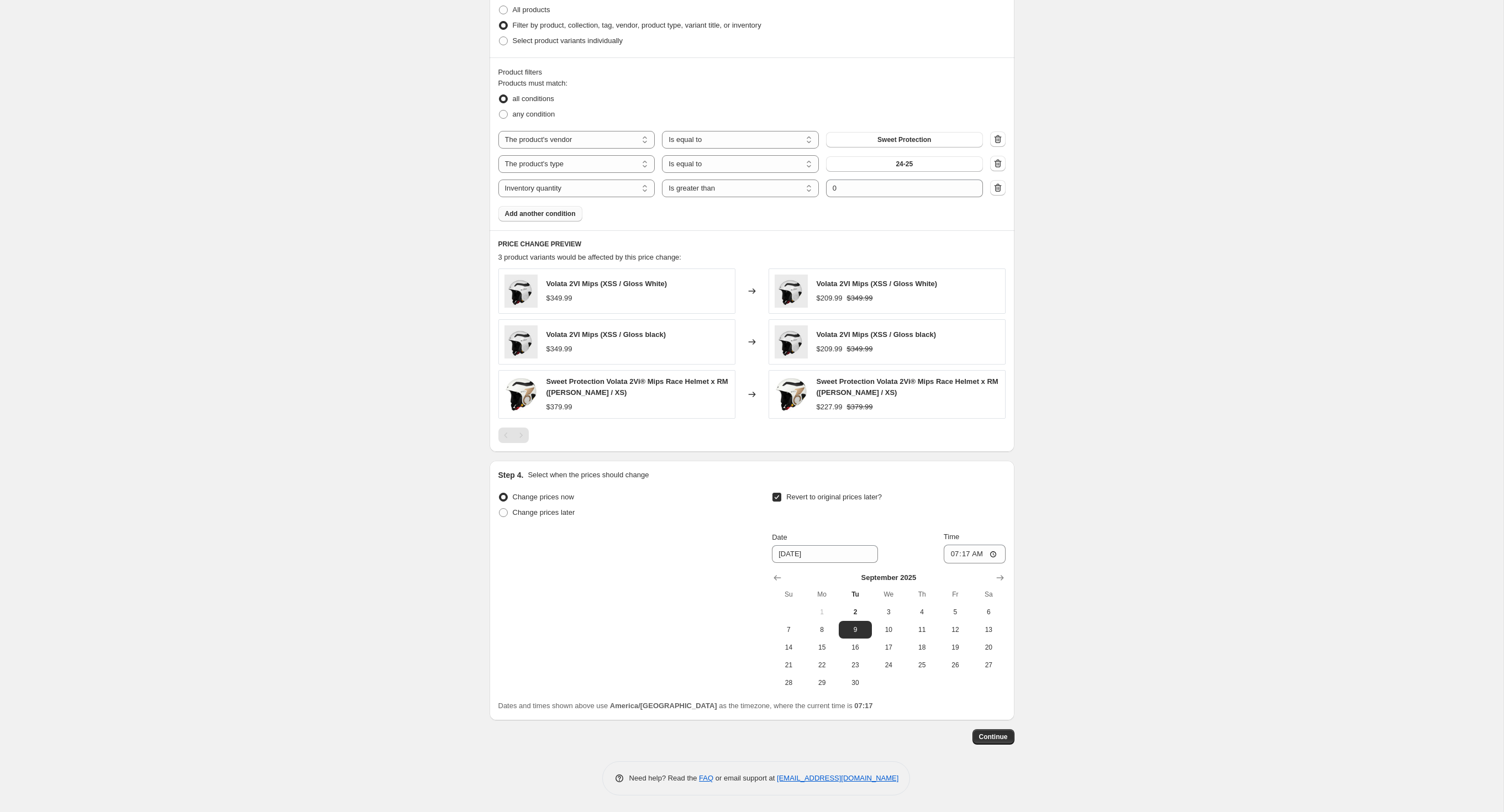
scroll to position [741, 0]
click at [1006, 573] on icon "Show next month, October 2025" at bounding box center [1000, 578] width 11 height 11
click at [1006, 573] on icon "Show next month, November 2025" at bounding box center [1000, 578] width 11 height 11
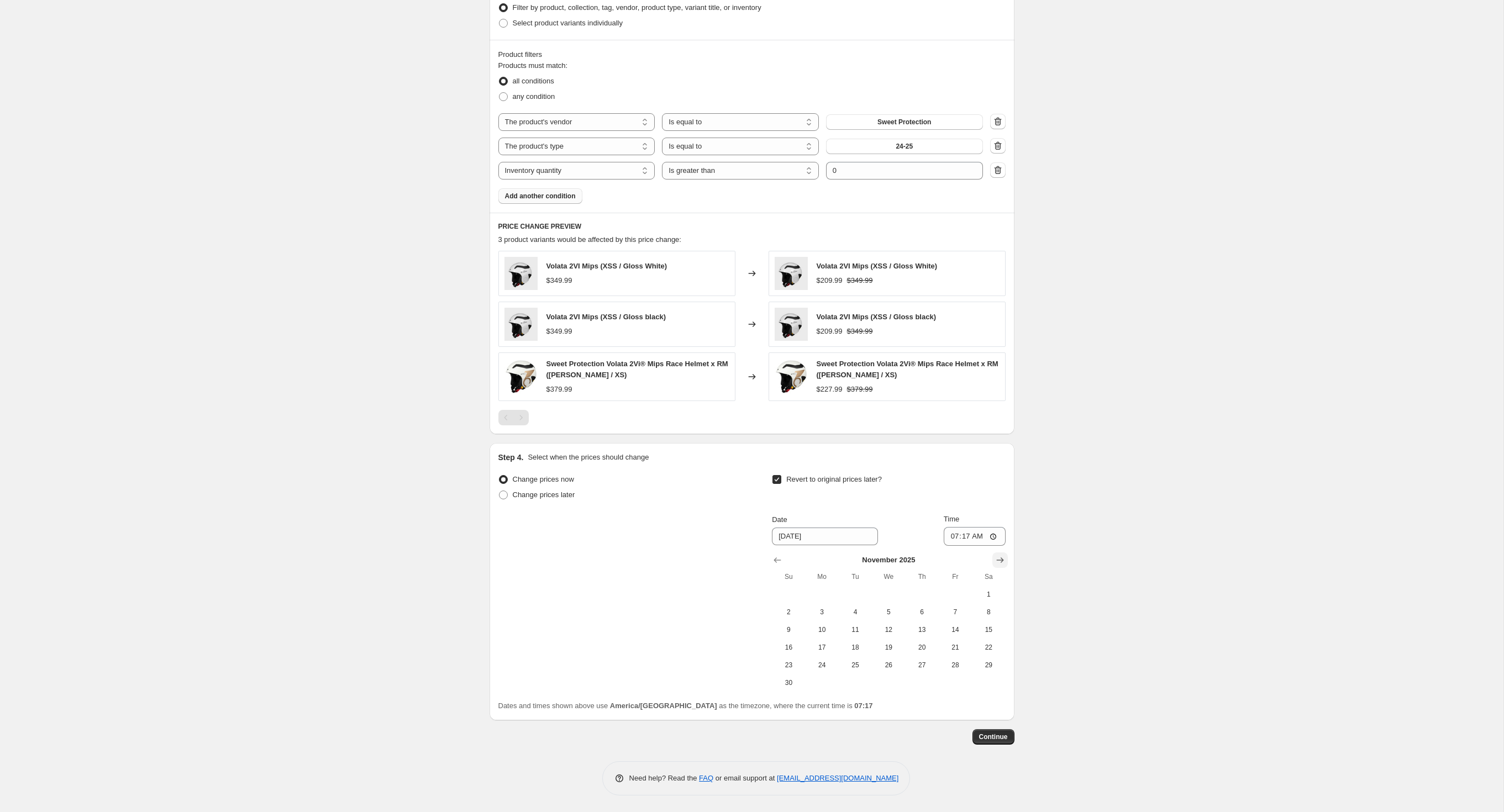
click at [1006, 559] on icon "Show next month, December 2025" at bounding box center [1000, 561] width 11 height 11
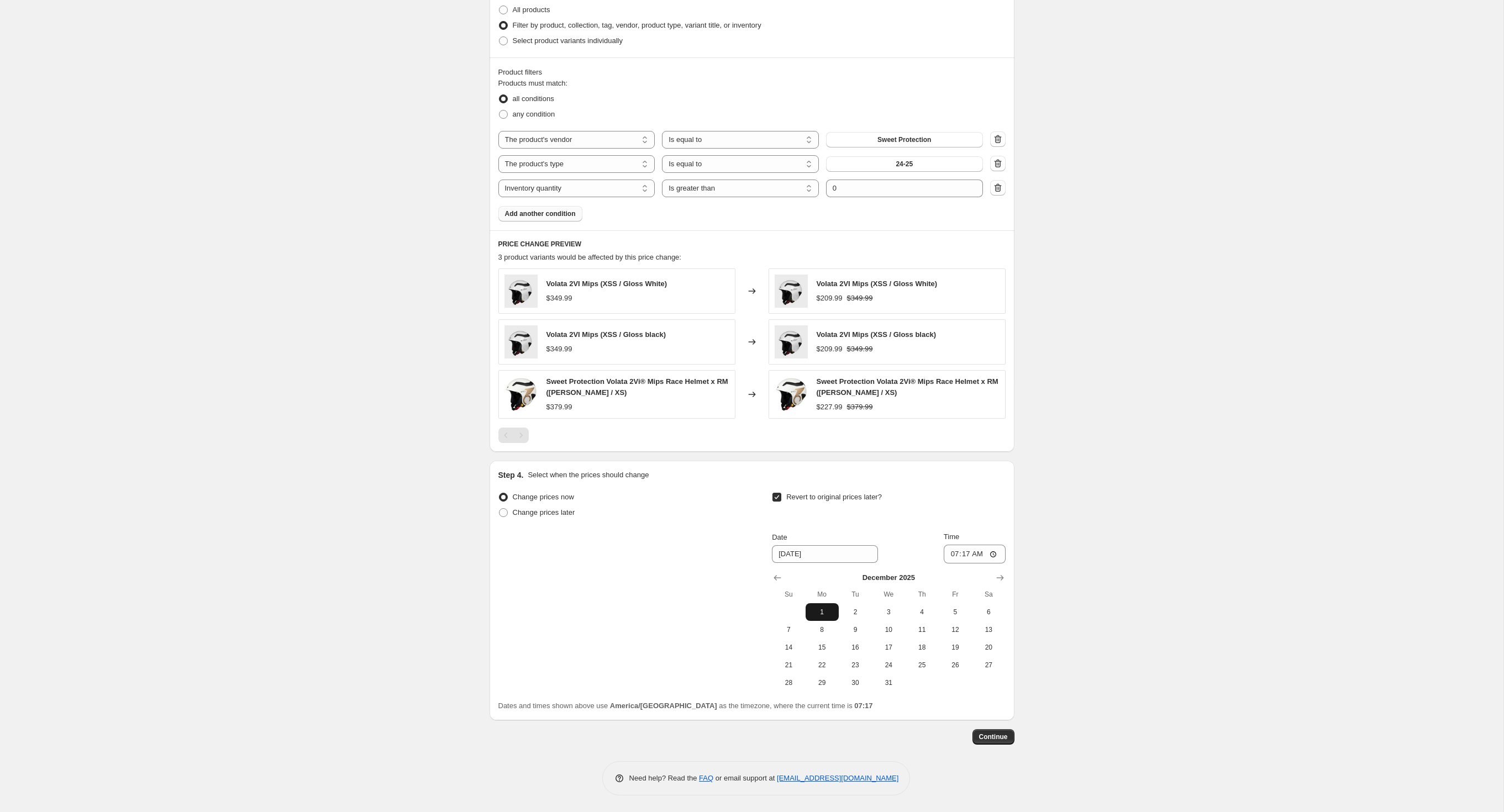
click at [832, 608] on span "1" at bounding box center [822, 612] width 25 height 9
type input "[DATE]"
click at [1008, 732] on span "Continue" at bounding box center [994, 737] width 29 height 9
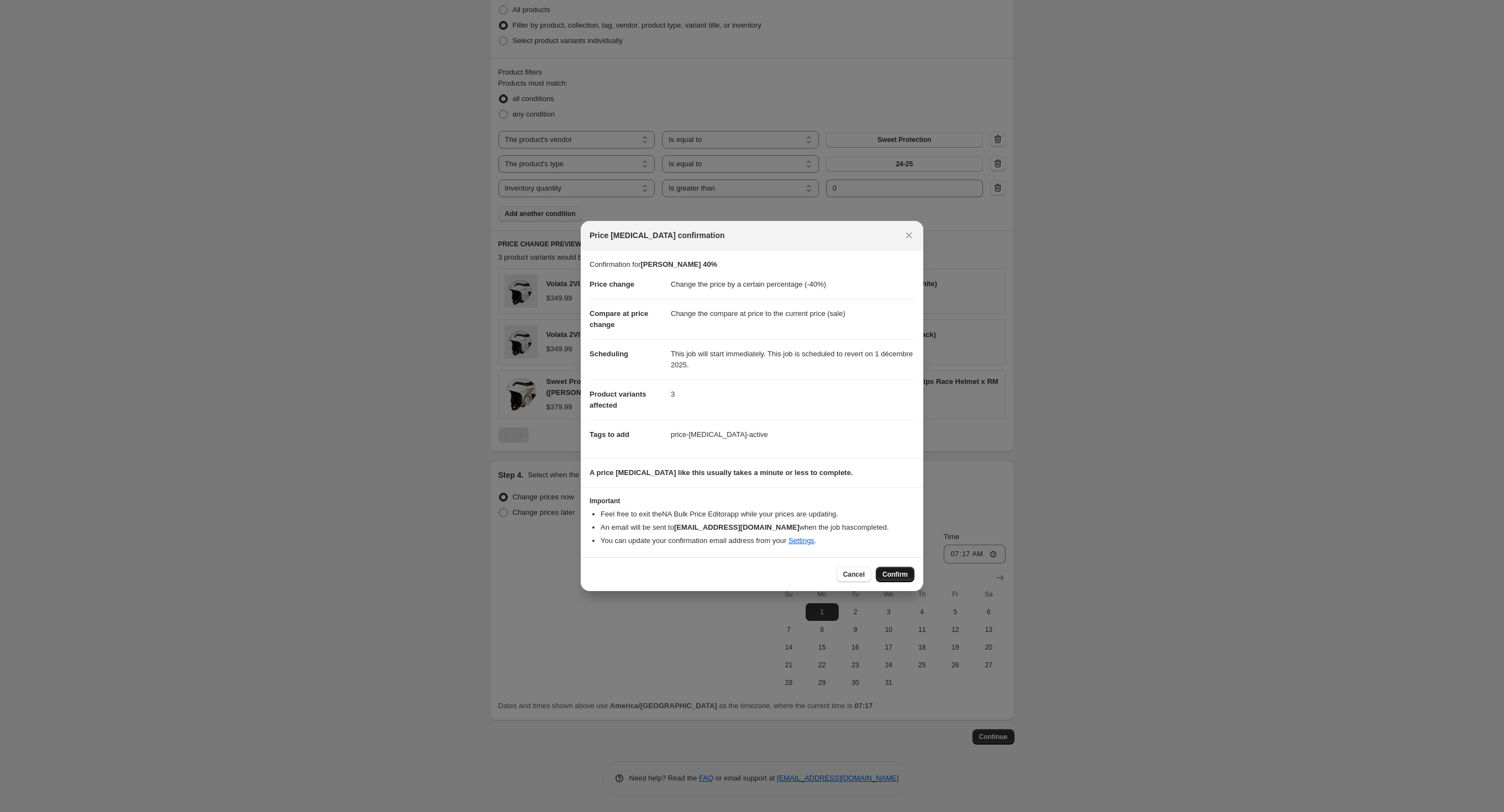
click at [903, 579] on span "Confirm" at bounding box center [895, 575] width 25 height 9
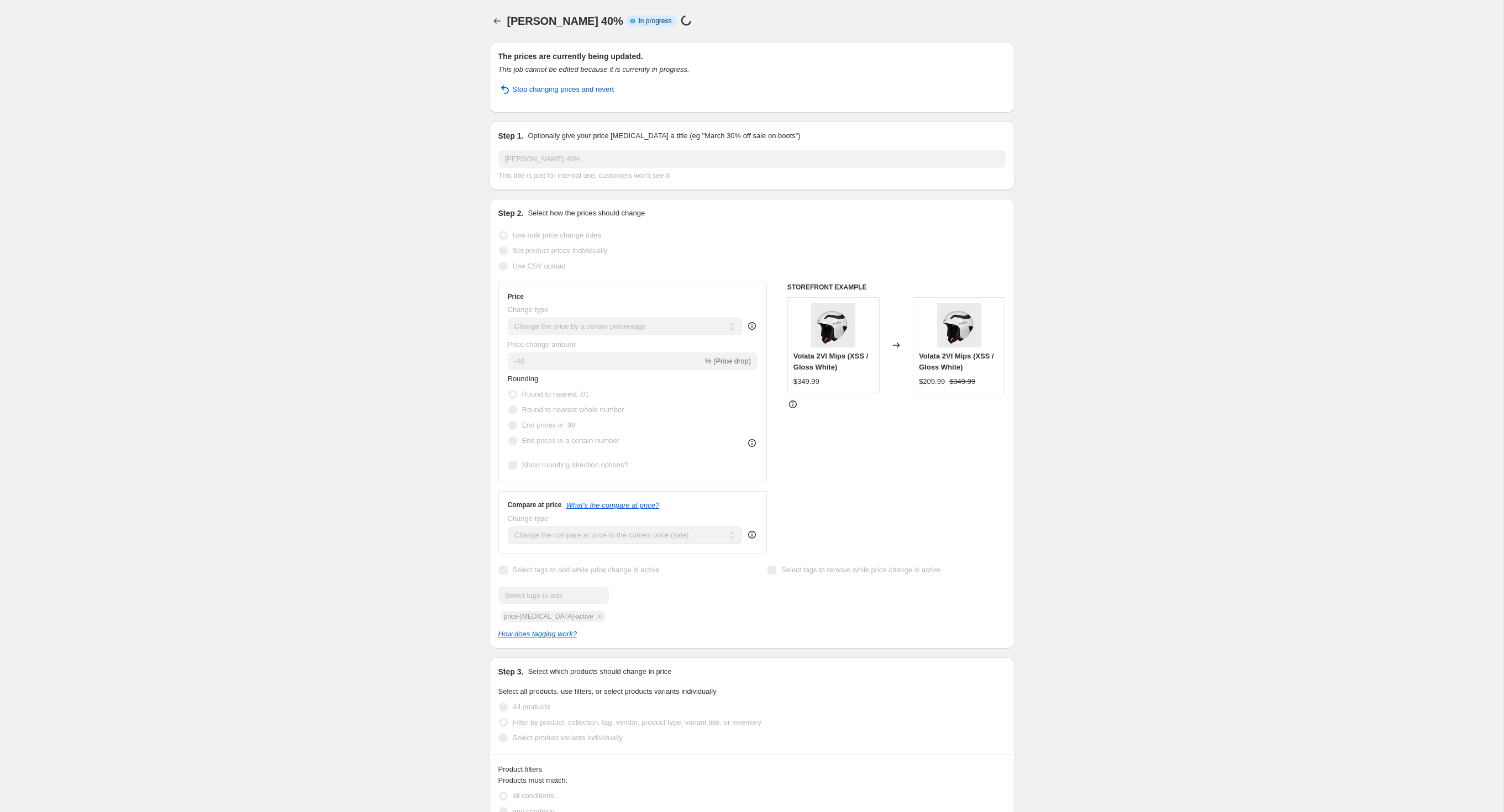
select select "percentage"
select select "vendor"
select select "product_type"
select select "inventory_quantity"
select select ">"
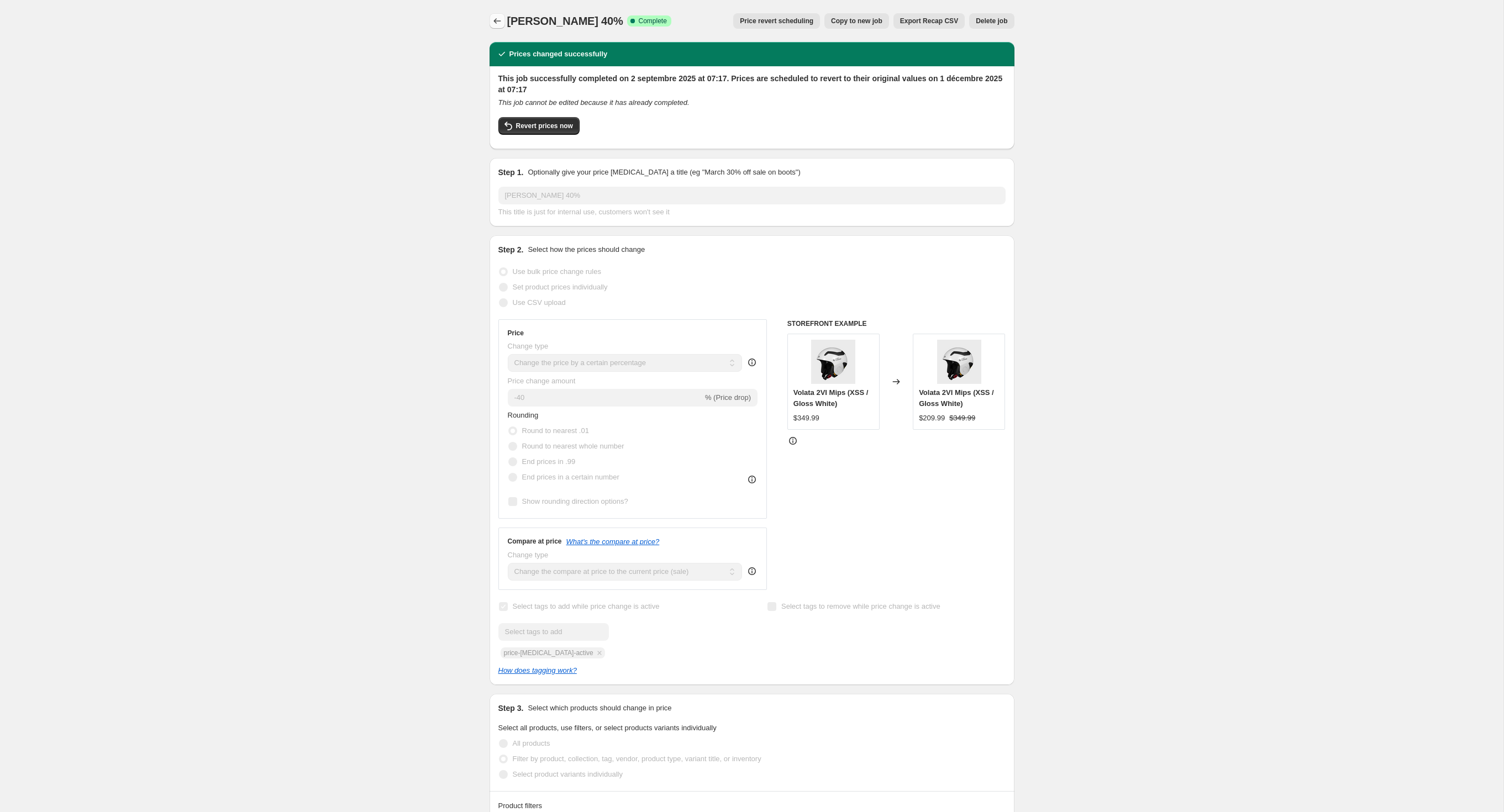
click at [492, 25] on icon "Price change jobs" at bounding box center [498, 21] width 11 height 11
